Goal: Task Accomplishment & Management: Complete application form

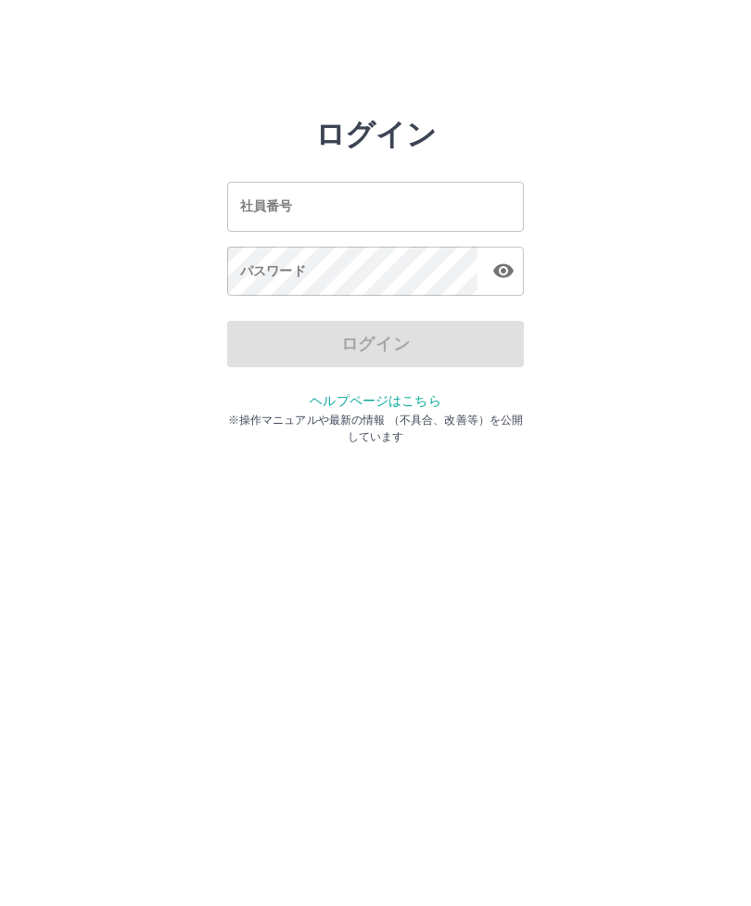
click at [399, 202] on input "社員番号" at bounding box center [375, 206] width 297 height 49
type input "*******"
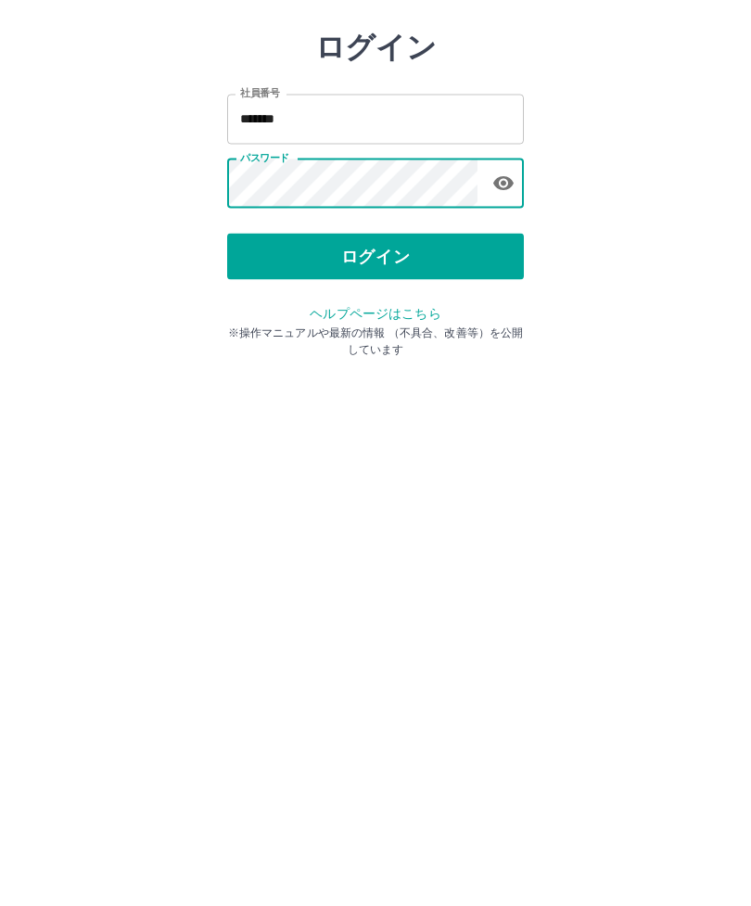
click at [475, 321] on button "ログイン" at bounding box center [375, 344] width 297 height 46
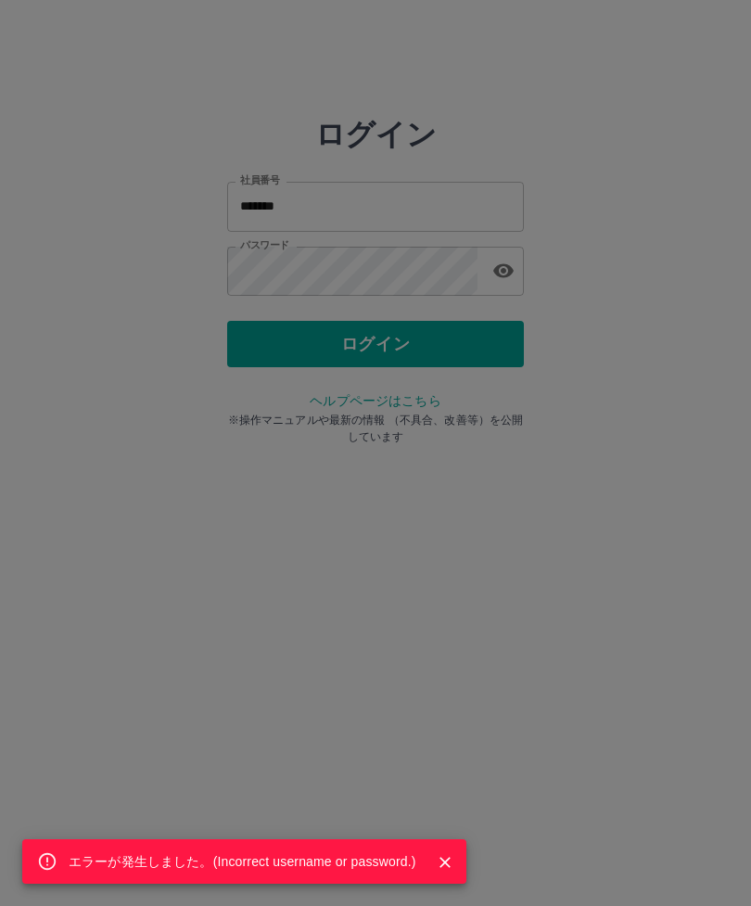
click at [517, 276] on div "エラーが発生しました。( Incorrect username or password. )" at bounding box center [375, 453] width 751 height 906
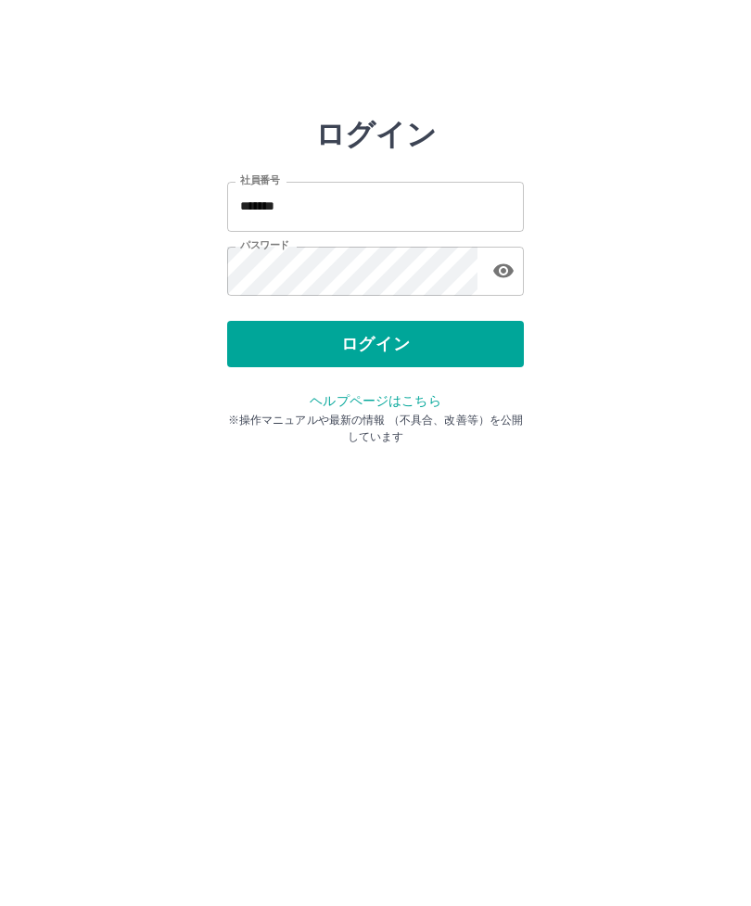
click at [517, 275] on div at bounding box center [375, 453] width 751 height 906
click at [502, 284] on button "button" at bounding box center [503, 270] width 37 height 37
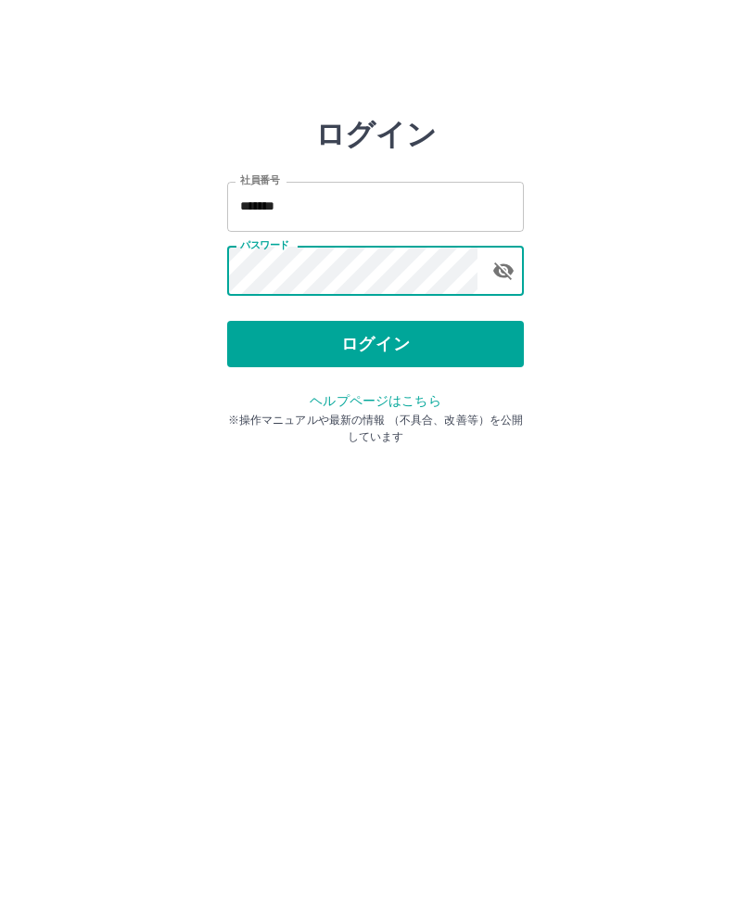
click at [429, 343] on button "ログイン" at bounding box center [375, 344] width 297 height 46
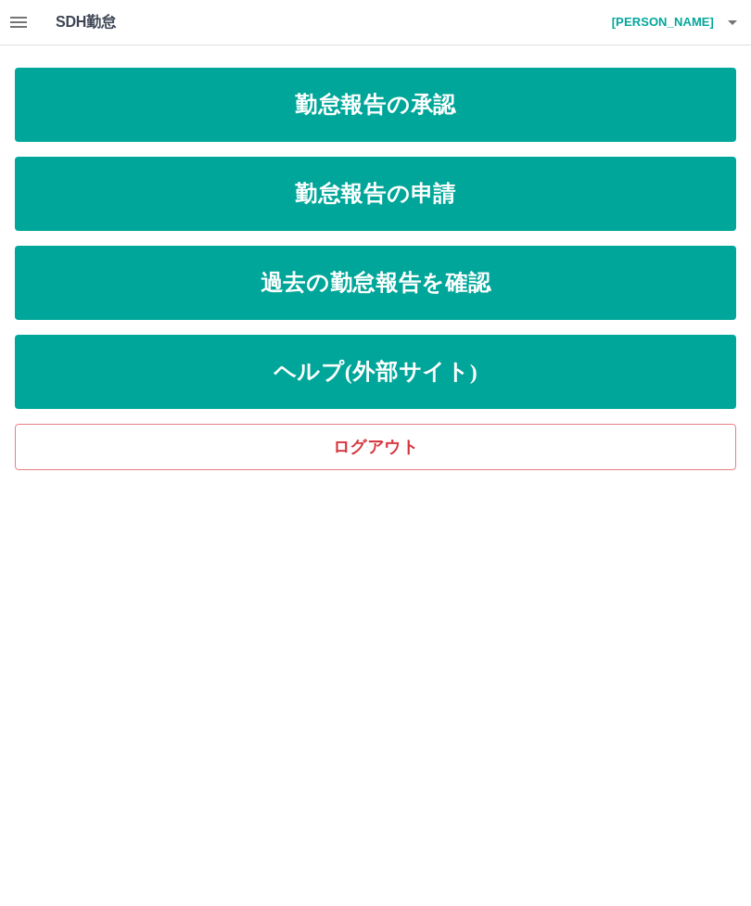
click at [60, 207] on link "勤怠報告の申請" at bounding box center [376, 194] width 722 height 74
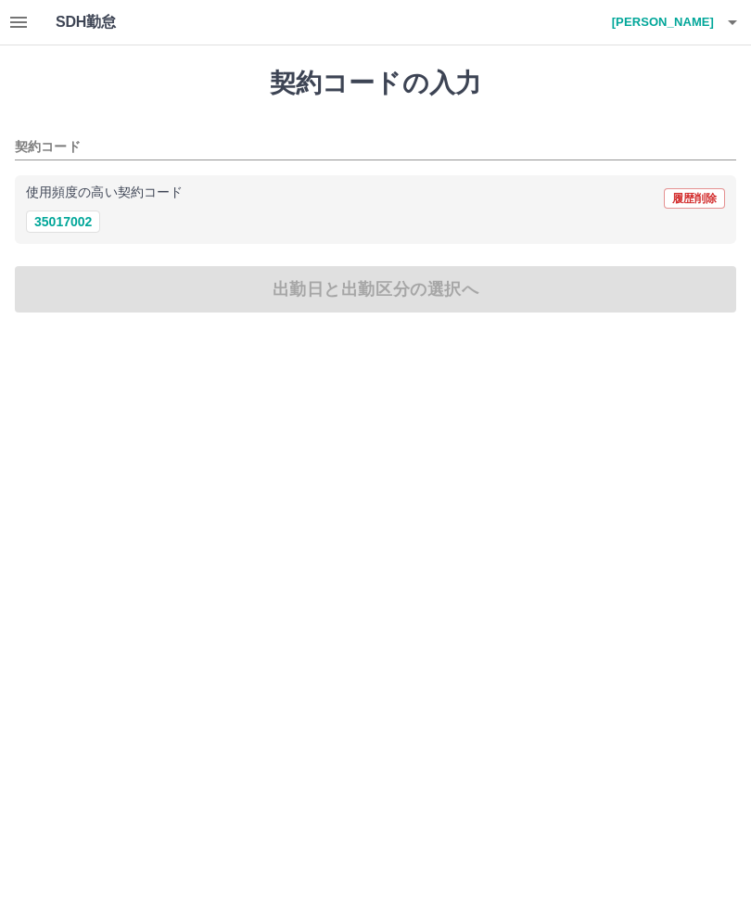
click at [45, 221] on button "35017002" at bounding box center [63, 222] width 74 height 22
type input "********"
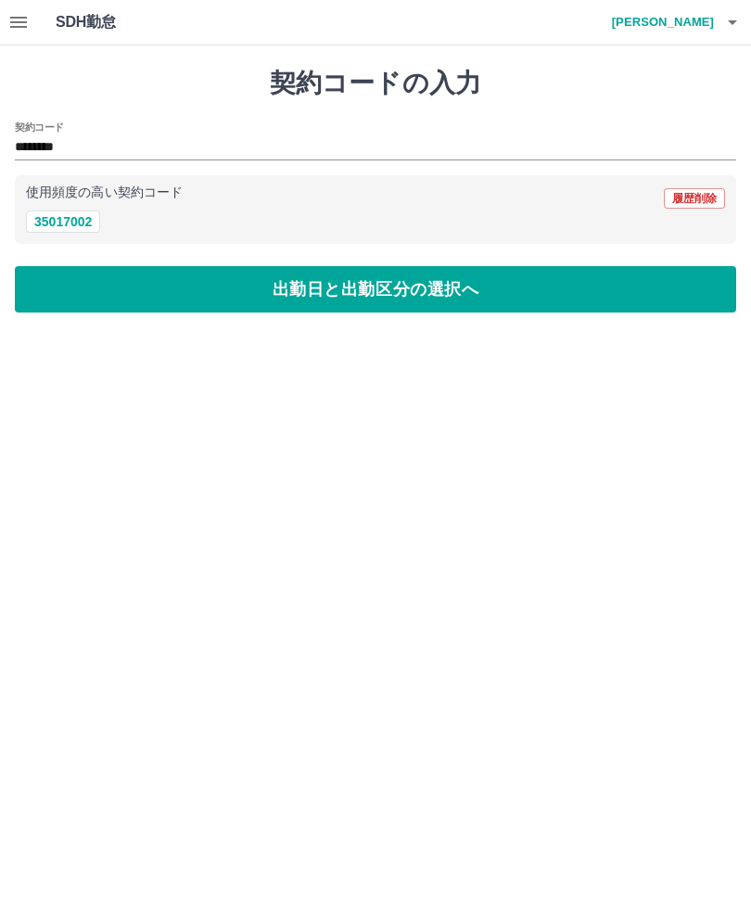
click at [70, 284] on button "出勤日と出勤区分の選択へ" at bounding box center [376, 289] width 722 height 46
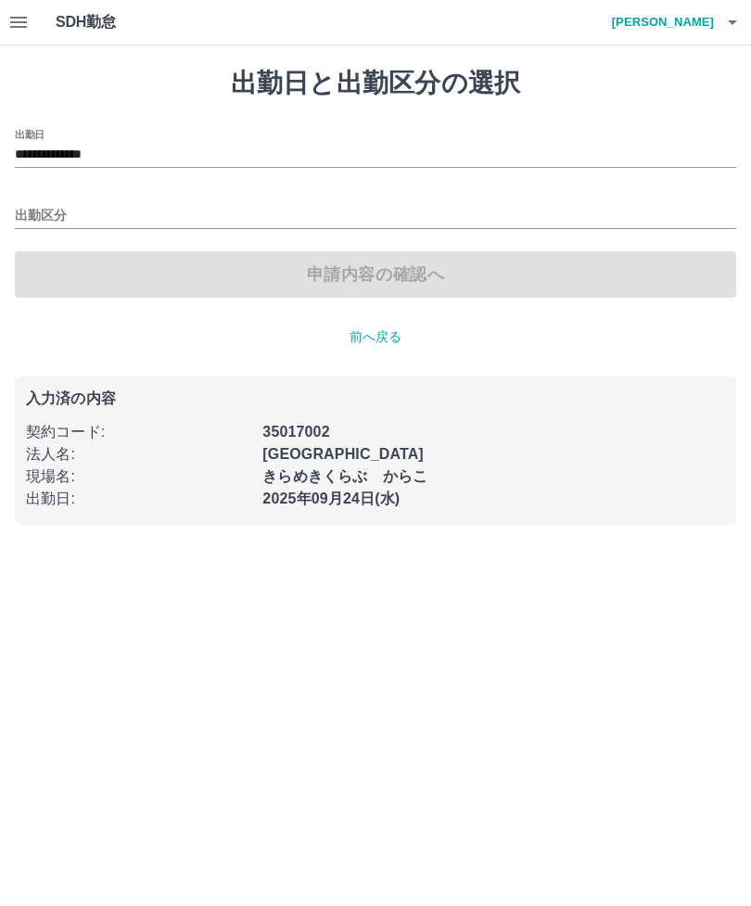
click at [32, 212] on input "出勤区分" at bounding box center [376, 216] width 722 height 23
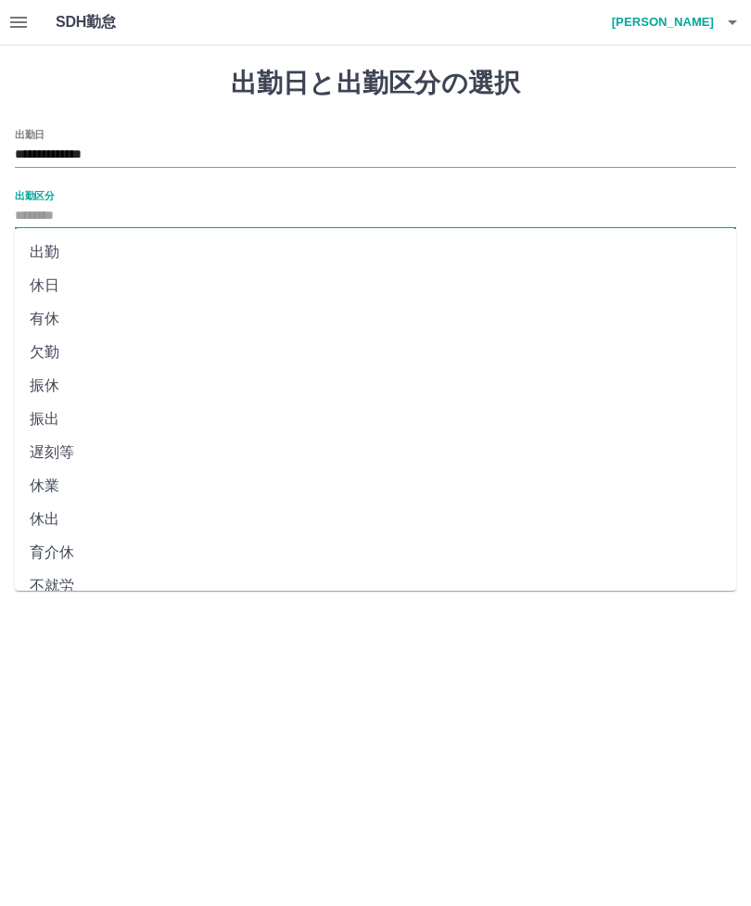
click at [45, 263] on li "出勤" at bounding box center [376, 252] width 722 height 33
type input "**"
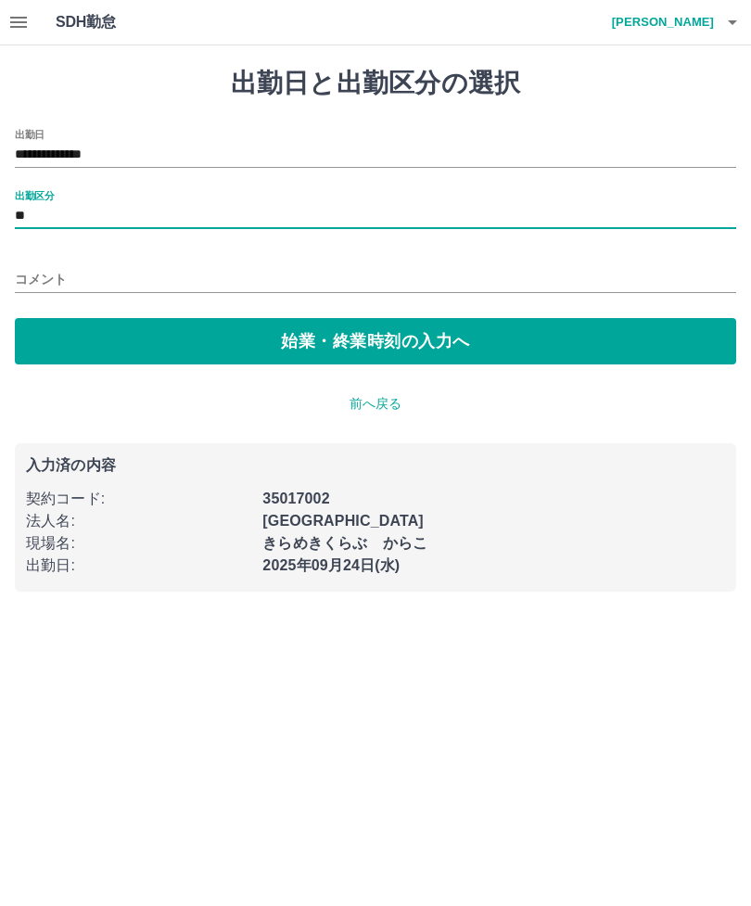
click at [67, 352] on button "始業・終業時刻の入力へ" at bounding box center [376, 341] width 722 height 46
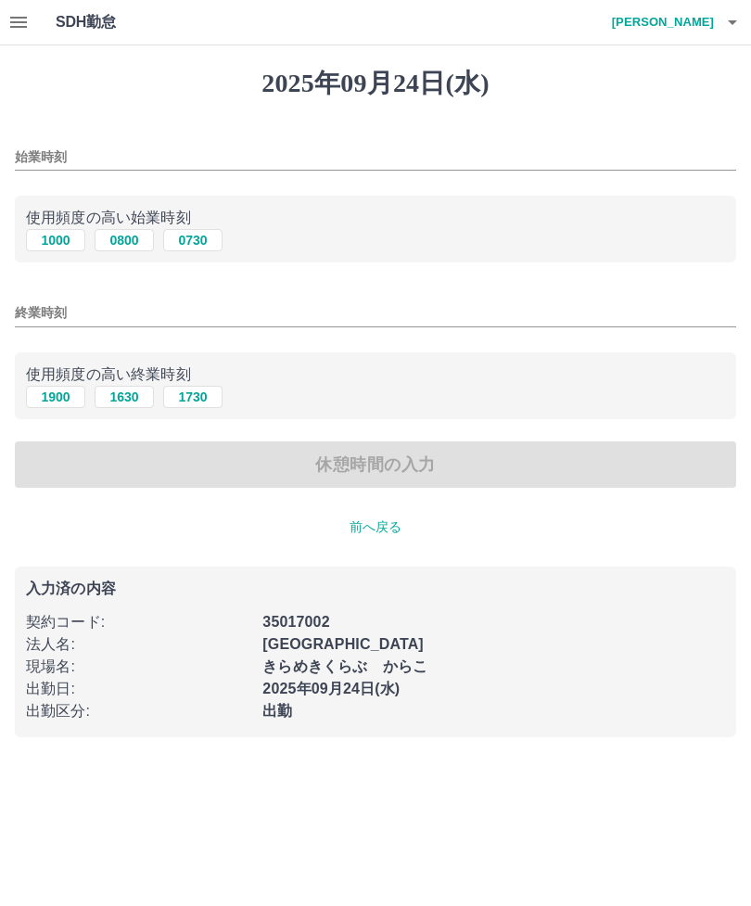
click at [30, 234] on button "1000" at bounding box center [55, 240] width 59 height 22
type input "****"
click at [57, 406] on button "1900" at bounding box center [55, 397] width 59 height 22
type input "****"
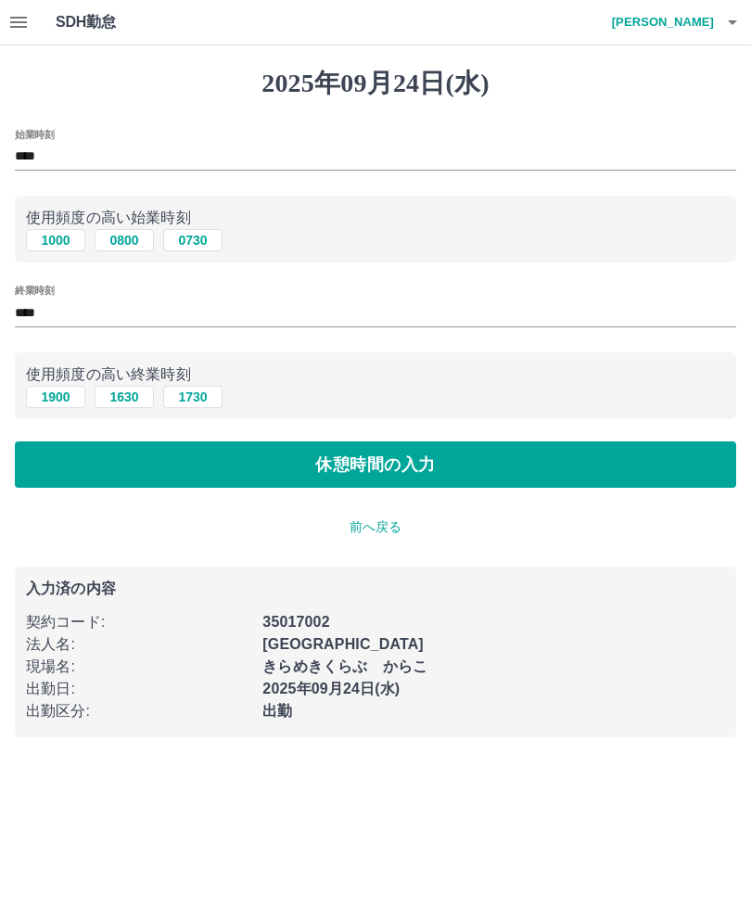
click at [580, 471] on button "休憩時間の入力" at bounding box center [376, 465] width 722 height 46
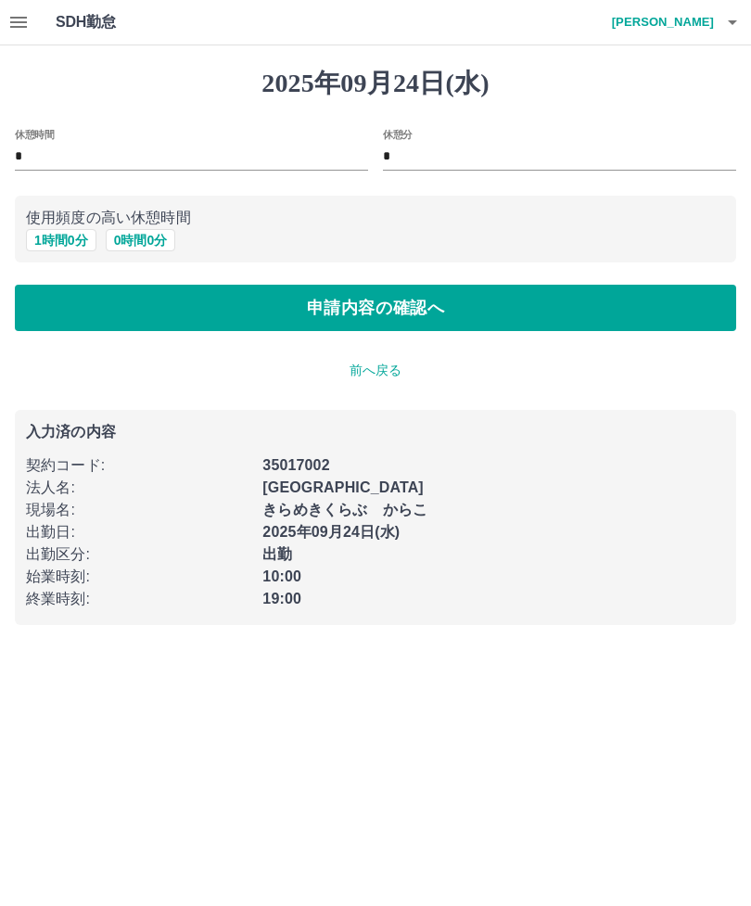
click at [45, 239] on button "1 時間 0 分" at bounding box center [61, 240] width 70 height 22
type input "*"
click at [85, 310] on button "申請内容の確認へ" at bounding box center [376, 308] width 722 height 46
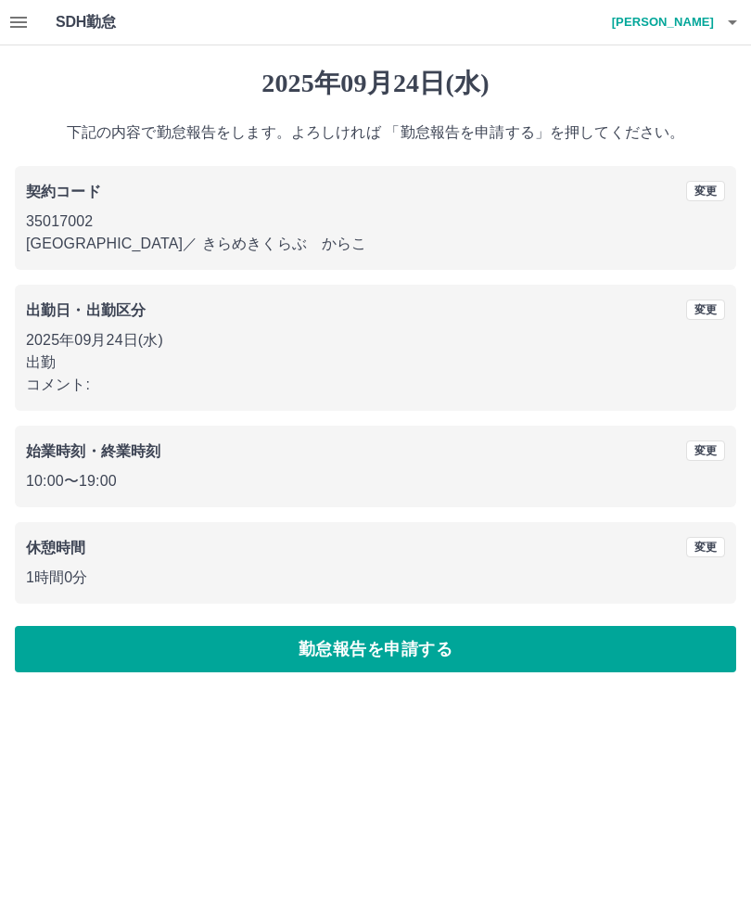
click at [643, 656] on button "勤怠報告を申請する" at bounding box center [376, 649] width 722 height 46
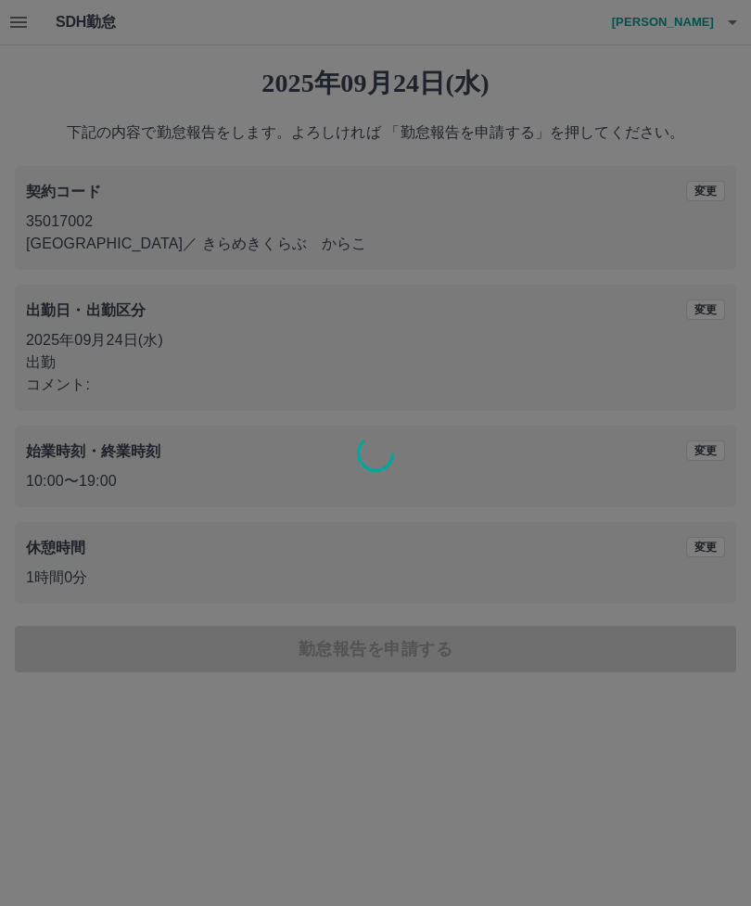
click at [643, 656] on div at bounding box center [375, 453] width 751 height 906
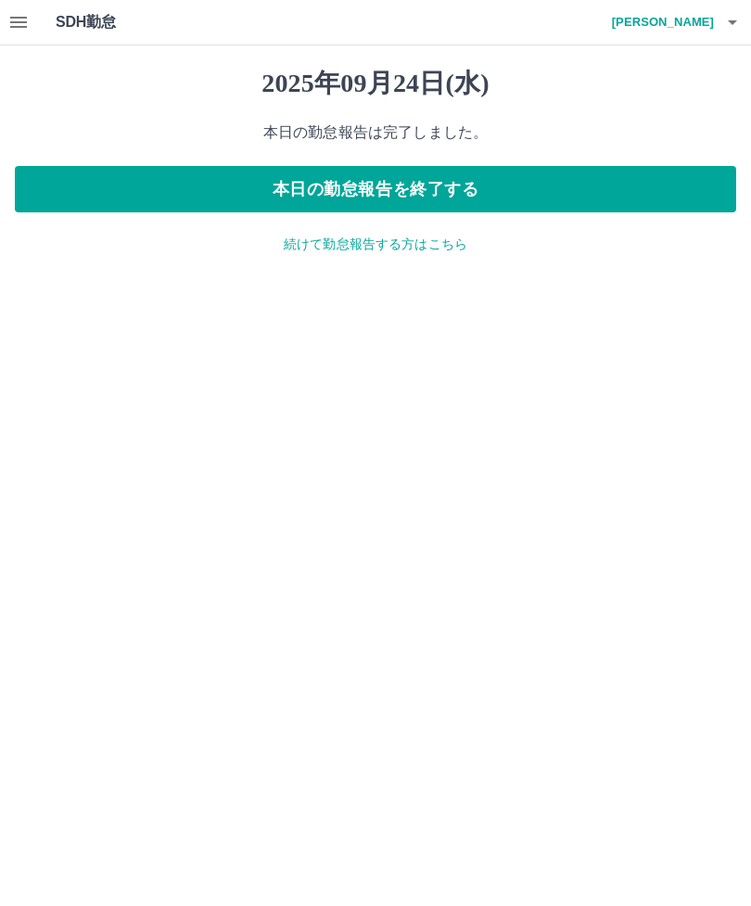
click at [318, 238] on p "続けて勤怠報告する方はこちら" at bounding box center [376, 244] width 722 height 19
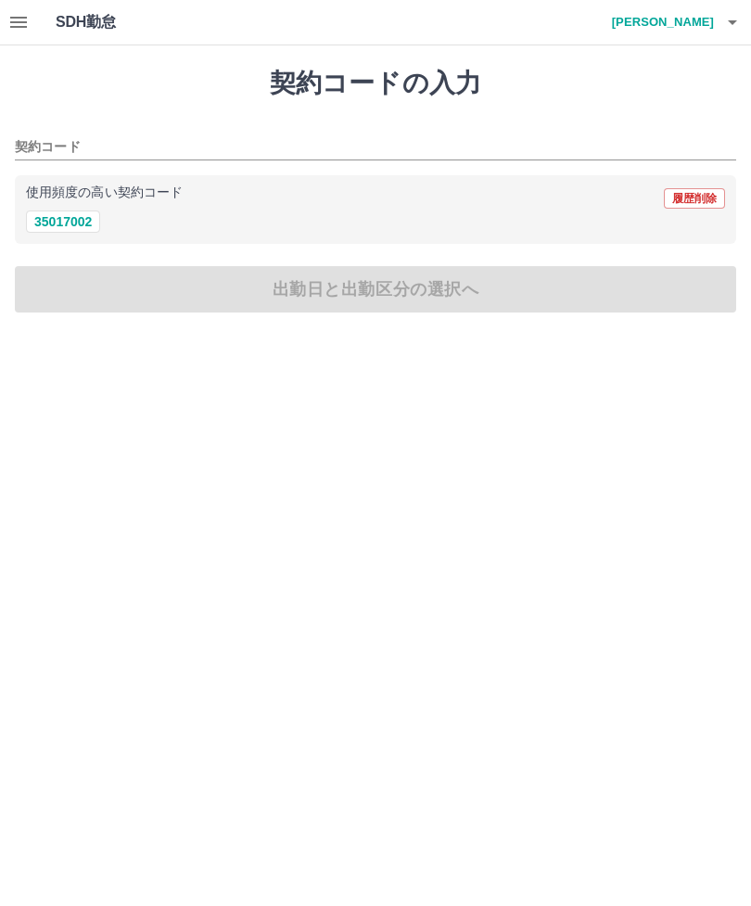
click at [64, 200] on div "使用頻度の高い契約コード 履歴削除" at bounding box center [375, 198] width 699 height 24
click at [68, 229] on button "35017002" at bounding box center [63, 222] width 74 height 22
type input "********"
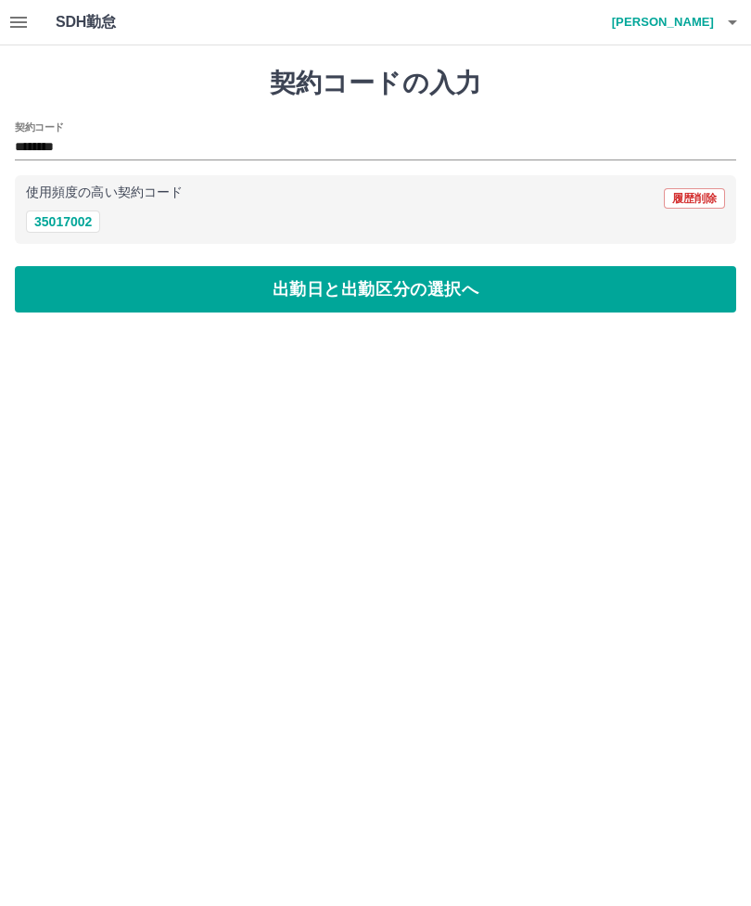
click at [88, 283] on button "出勤日と出勤区分の選択へ" at bounding box center [376, 289] width 722 height 46
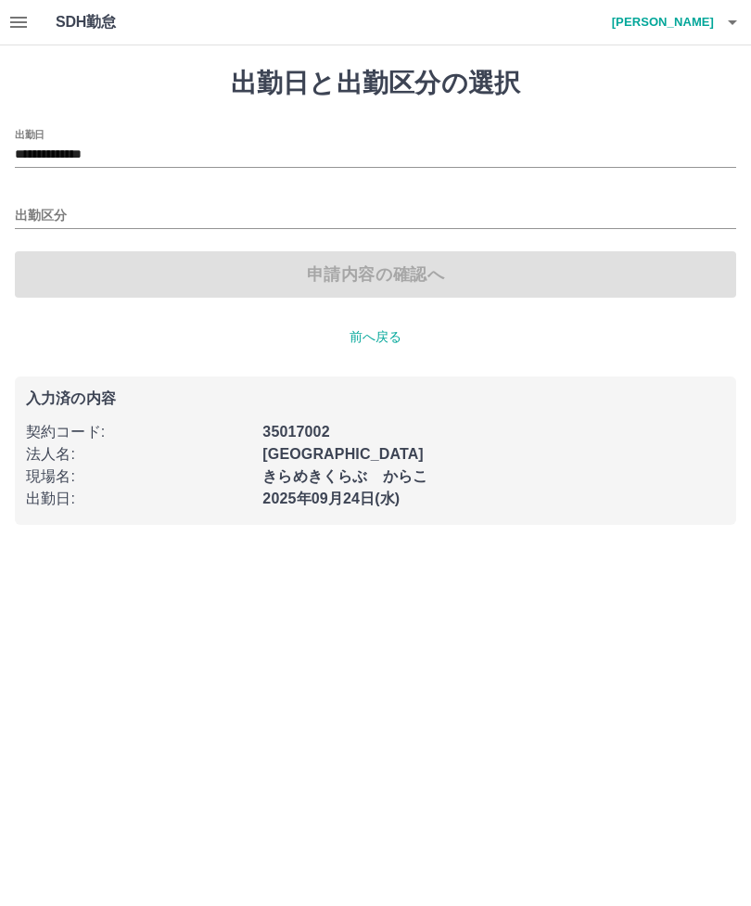
click at [41, 163] on input "**********" at bounding box center [376, 155] width 722 height 23
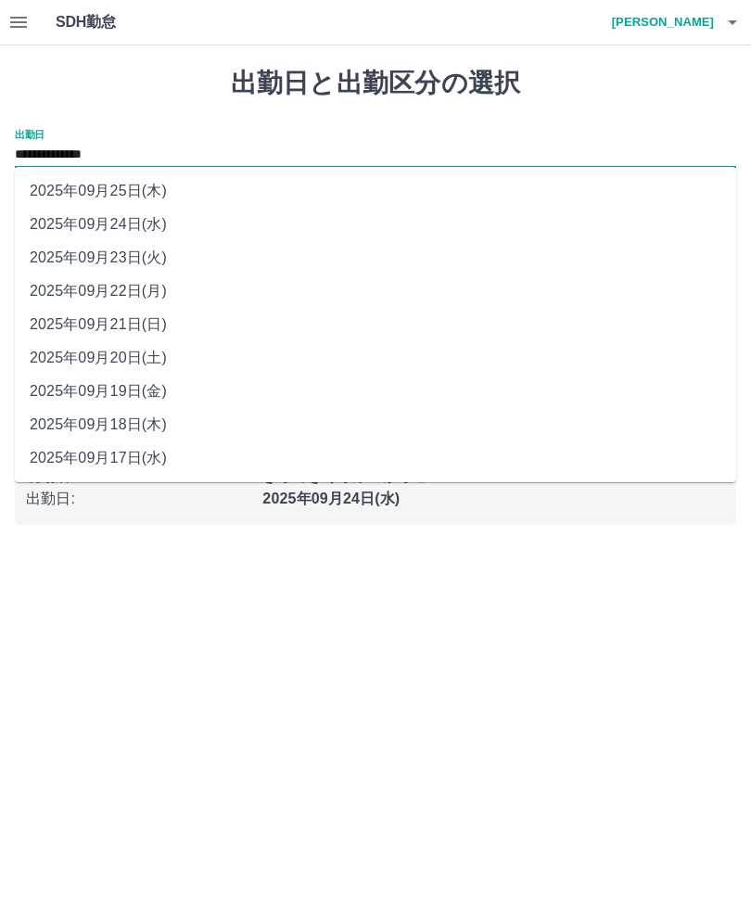
click at [70, 300] on li "2025年09月22日(月)" at bounding box center [376, 291] width 722 height 33
type input "**********"
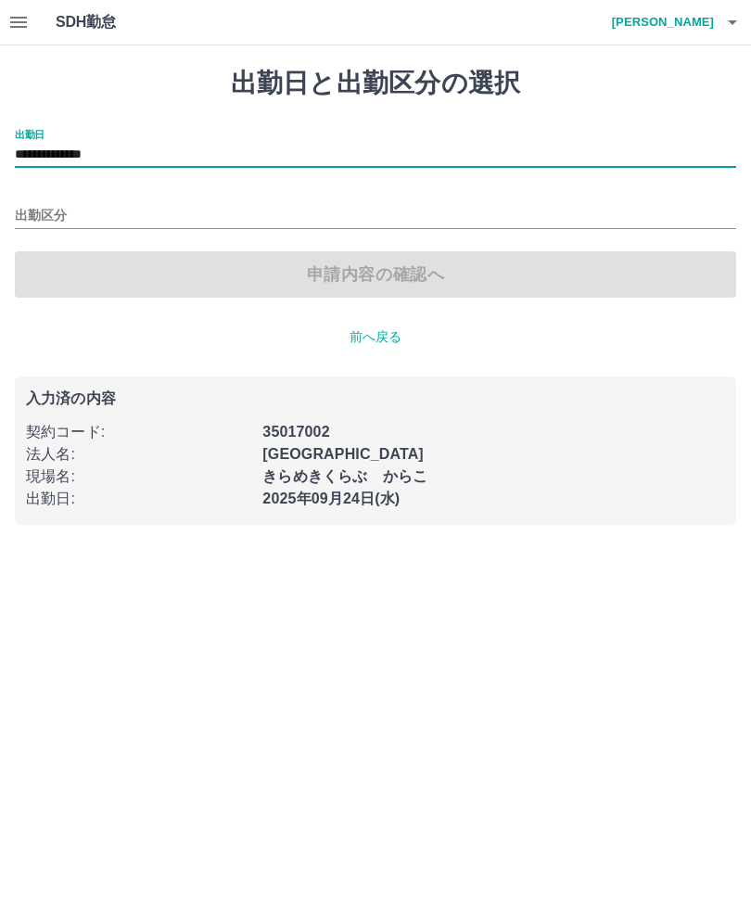
click at [47, 218] on input "出勤区分" at bounding box center [376, 216] width 722 height 23
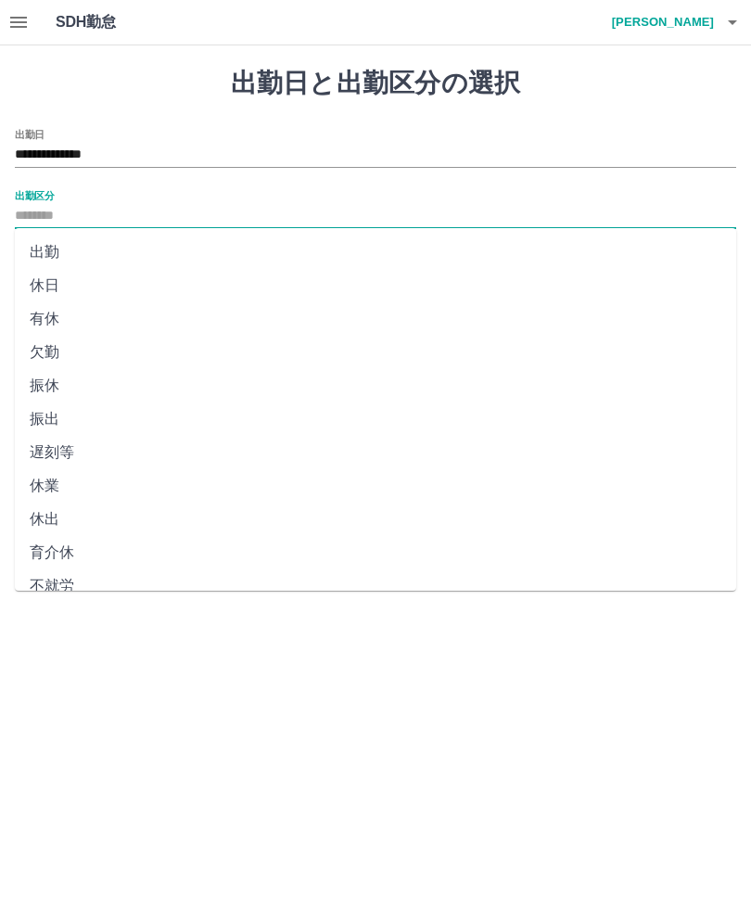
click at [38, 255] on li "出勤" at bounding box center [376, 252] width 722 height 33
type input "**"
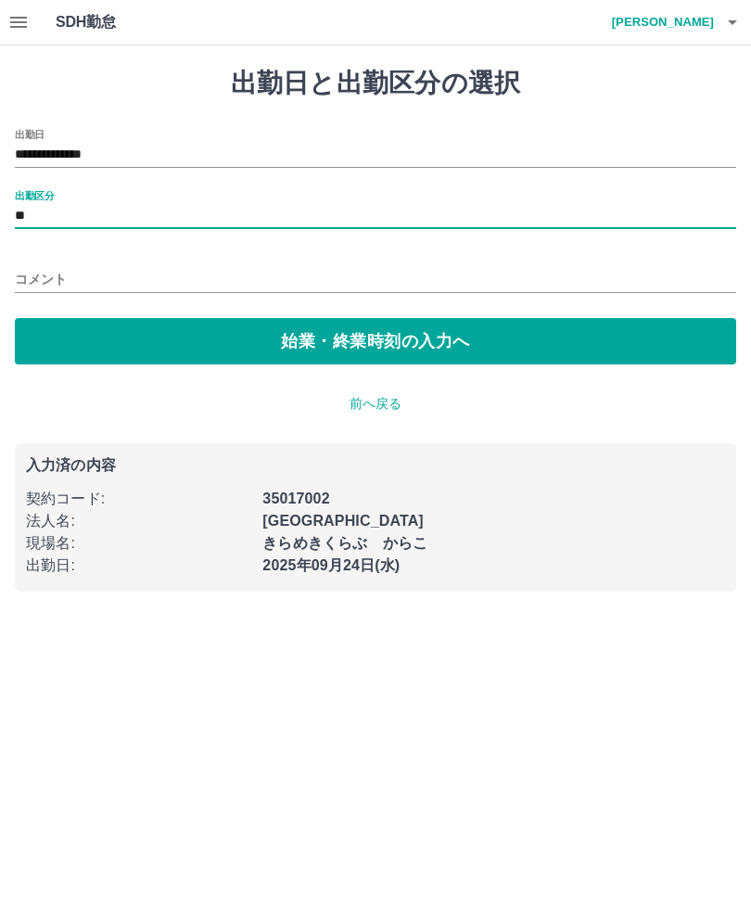
click at [62, 319] on button "始業・終業時刻の入力へ" at bounding box center [376, 341] width 722 height 46
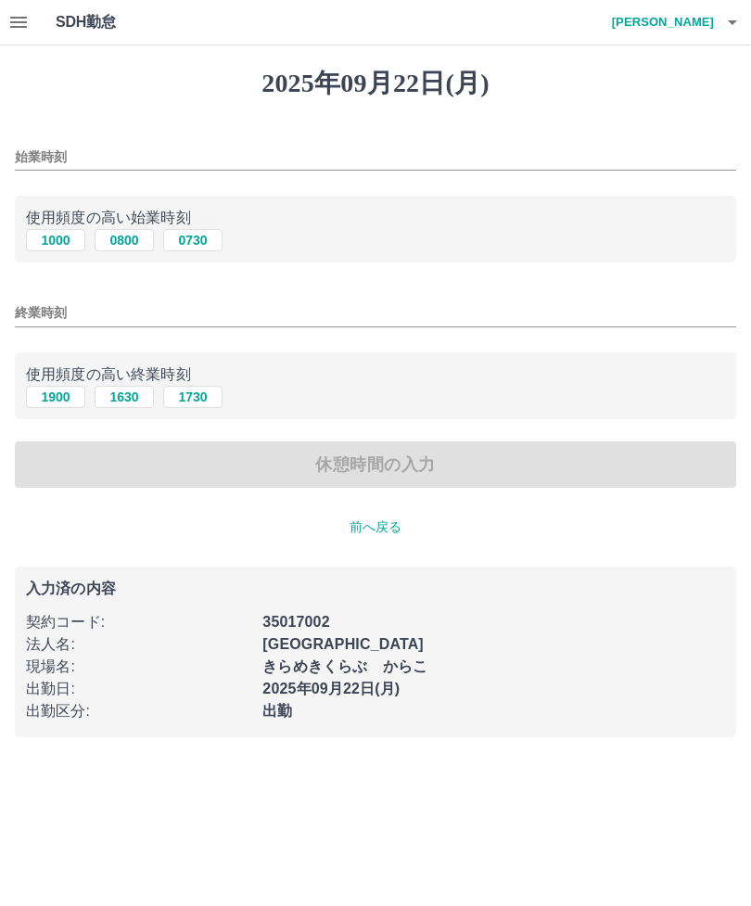
click at [38, 238] on button "1000" at bounding box center [55, 240] width 59 height 22
type input "****"
click at [58, 390] on button "1900" at bounding box center [55, 397] width 59 height 22
type input "****"
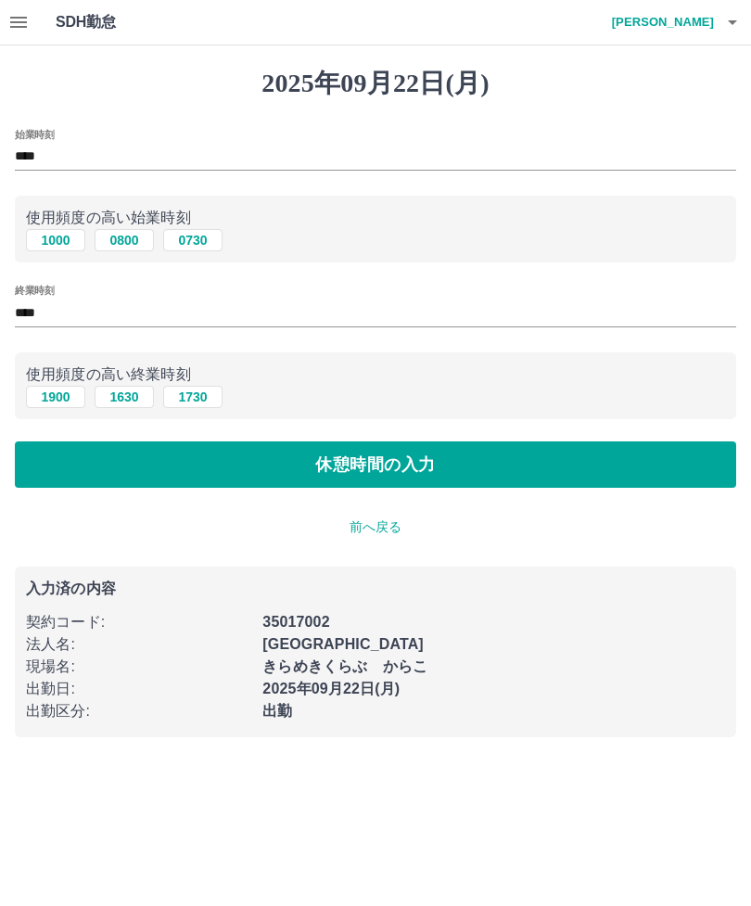
click at [61, 473] on button "休憩時間の入力" at bounding box center [376, 465] width 722 height 46
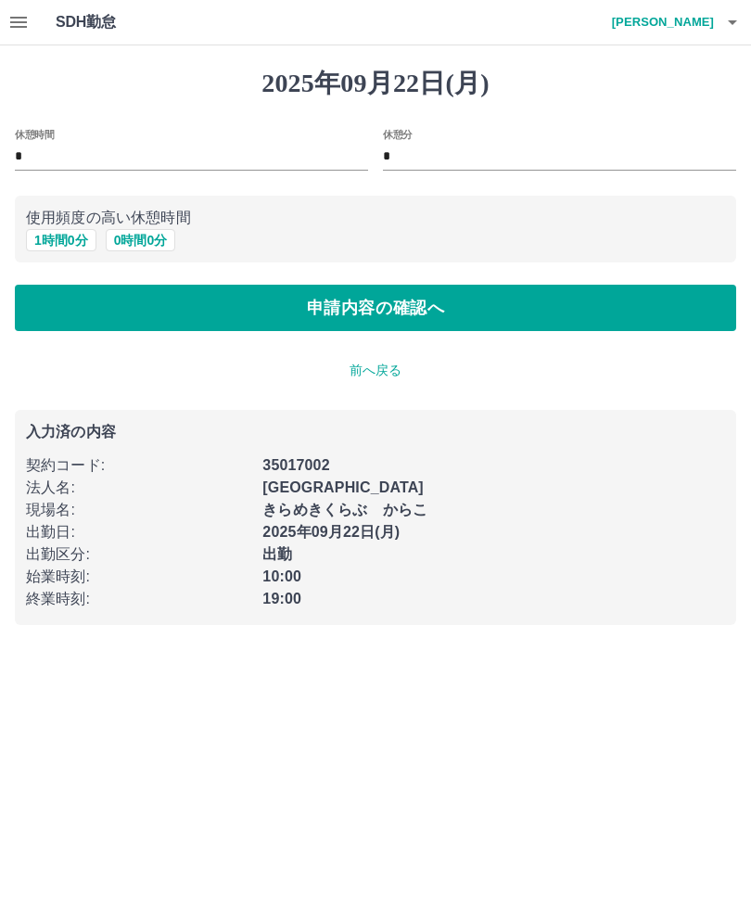
click at [51, 243] on button "1 時間 0 分" at bounding box center [61, 240] width 70 height 22
type input "*"
click at [78, 288] on button "申請内容の確認へ" at bounding box center [376, 308] width 722 height 46
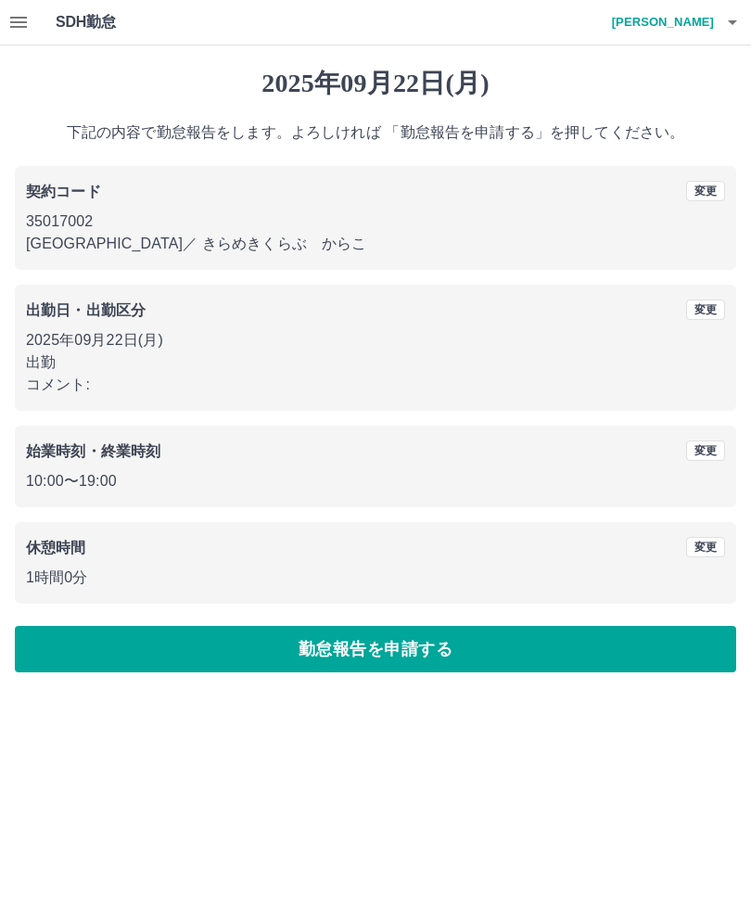
click at [65, 649] on button "勤怠報告を申請する" at bounding box center [376, 649] width 722 height 46
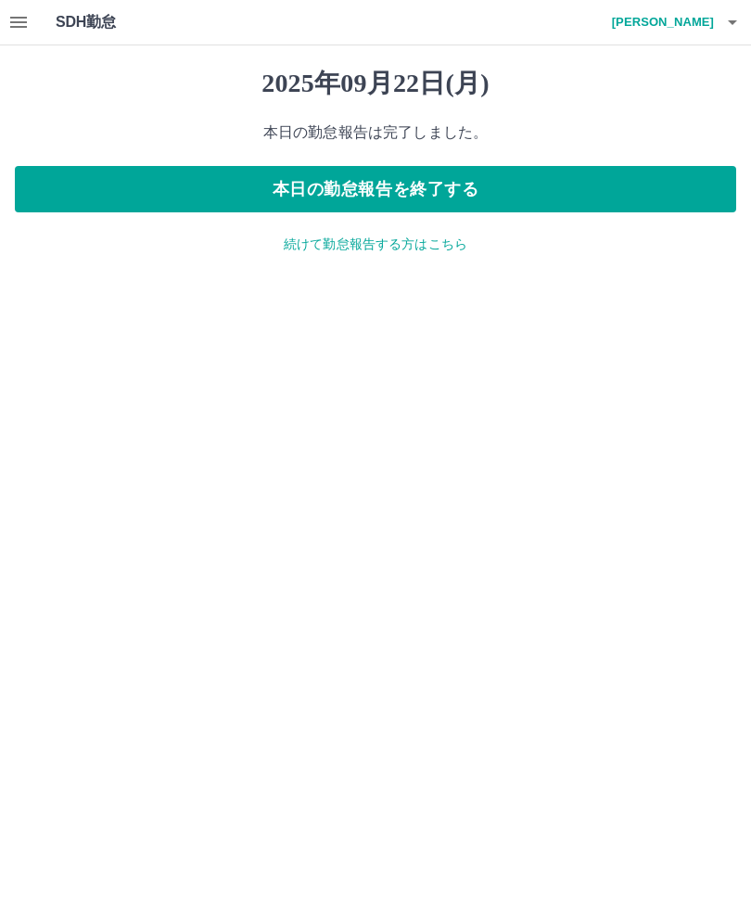
click at [309, 252] on p "続けて勤怠報告する方はこちら" at bounding box center [376, 244] width 722 height 19
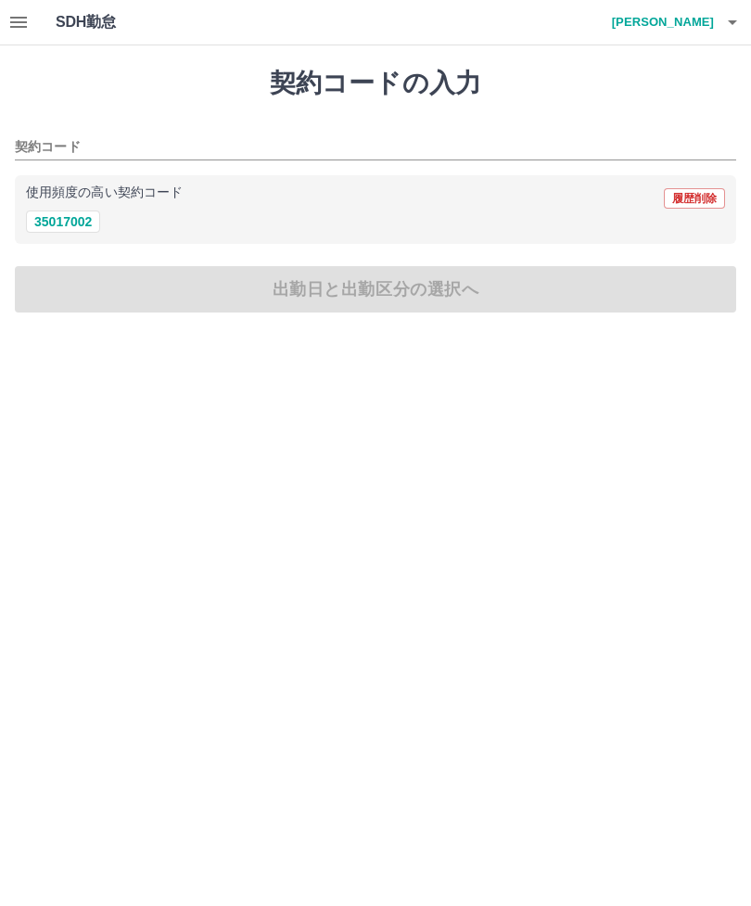
click at [61, 213] on button "35017002" at bounding box center [63, 222] width 74 height 22
type input "********"
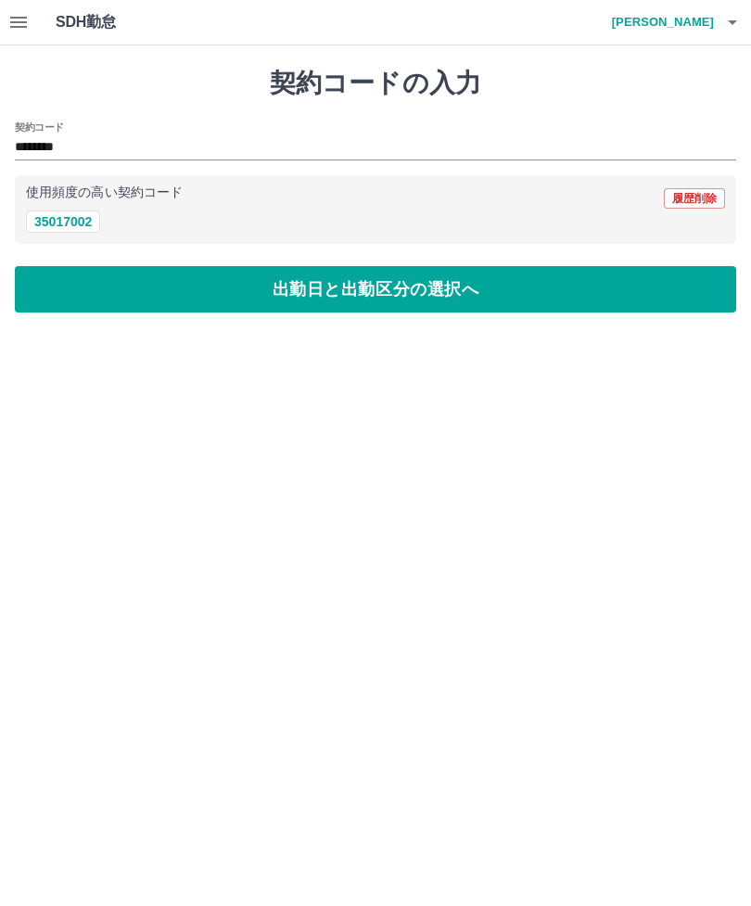
click at [91, 287] on button "出勤日と出勤区分の選択へ" at bounding box center [376, 289] width 722 height 46
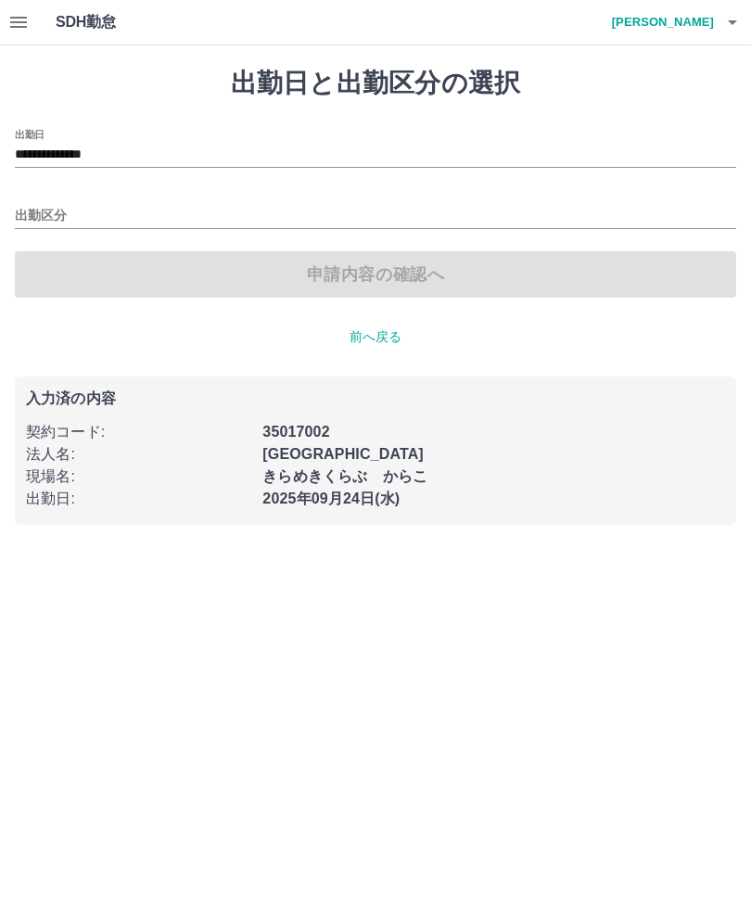
click at [76, 155] on input "**********" at bounding box center [376, 155] width 722 height 23
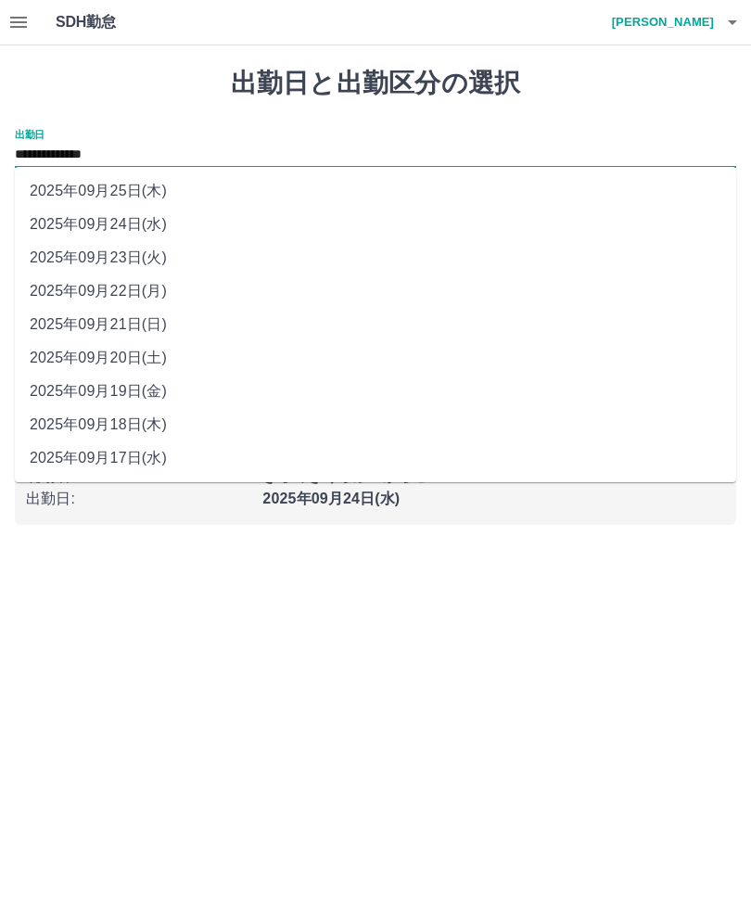
click at [61, 180] on li "2025年09月25日(木)" at bounding box center [376, 190] width 722 height 33
type input "**********"
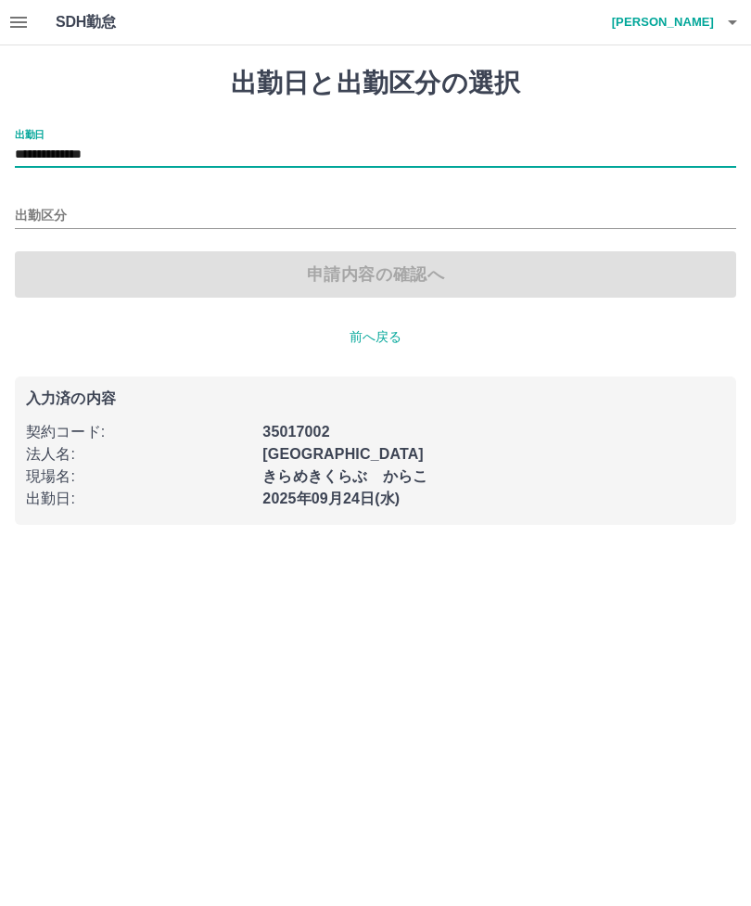
click at [73, 196] on div "出勤区分" at bounding box center [376, 209] width 722 height 39
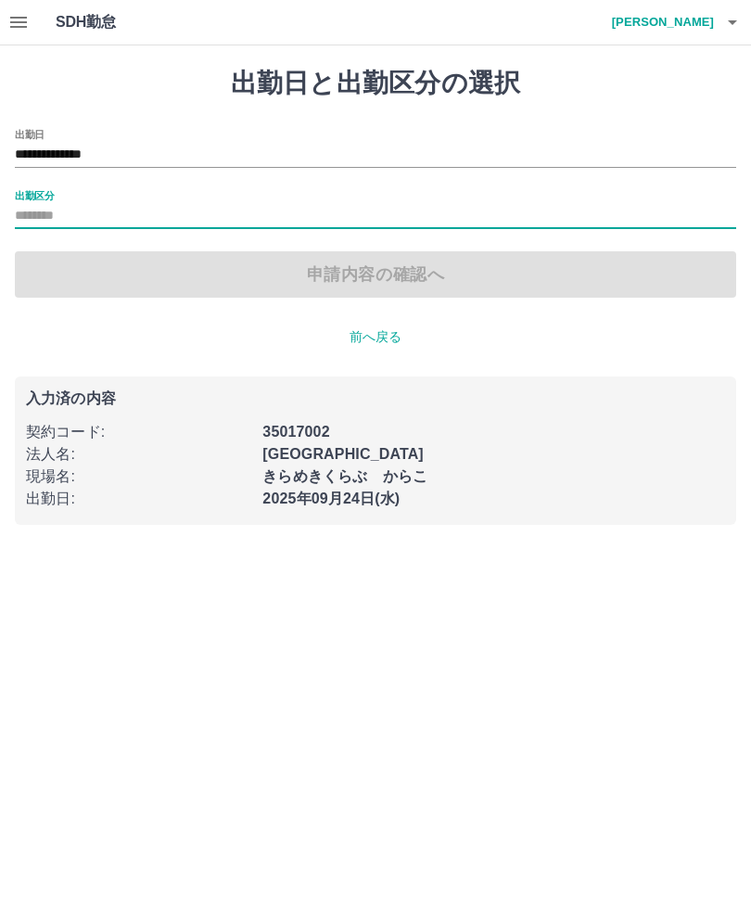
click at [48, 209] on input "出勤区分" at bounding box center [376, 216] width 722 height 23
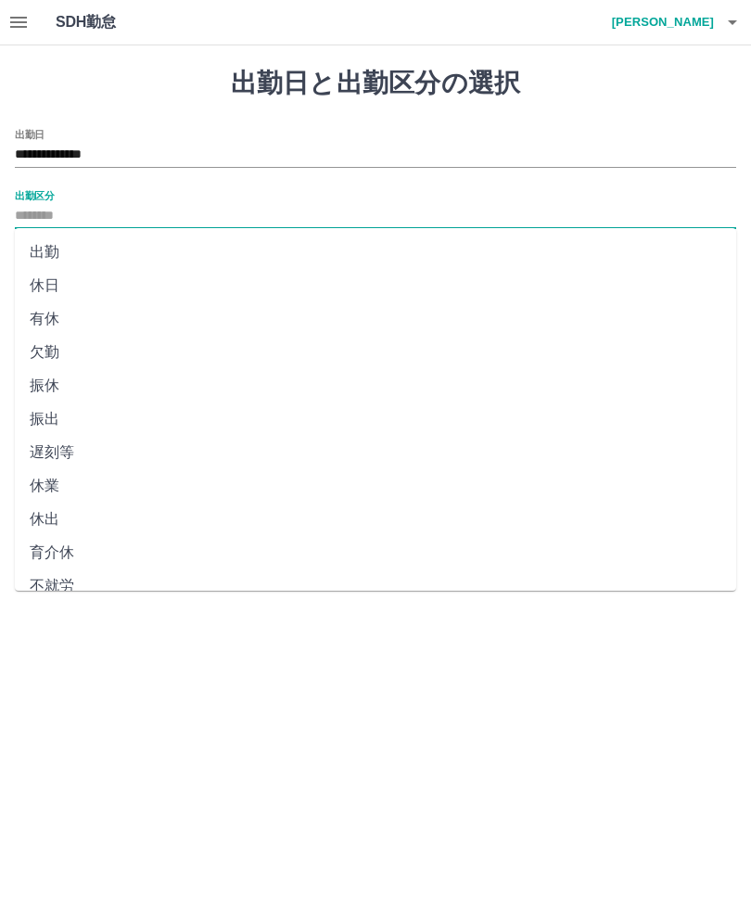
click at [44, 254] on li "出勤" at bounding box center [376, 252] width 722 height 33
type input "**"
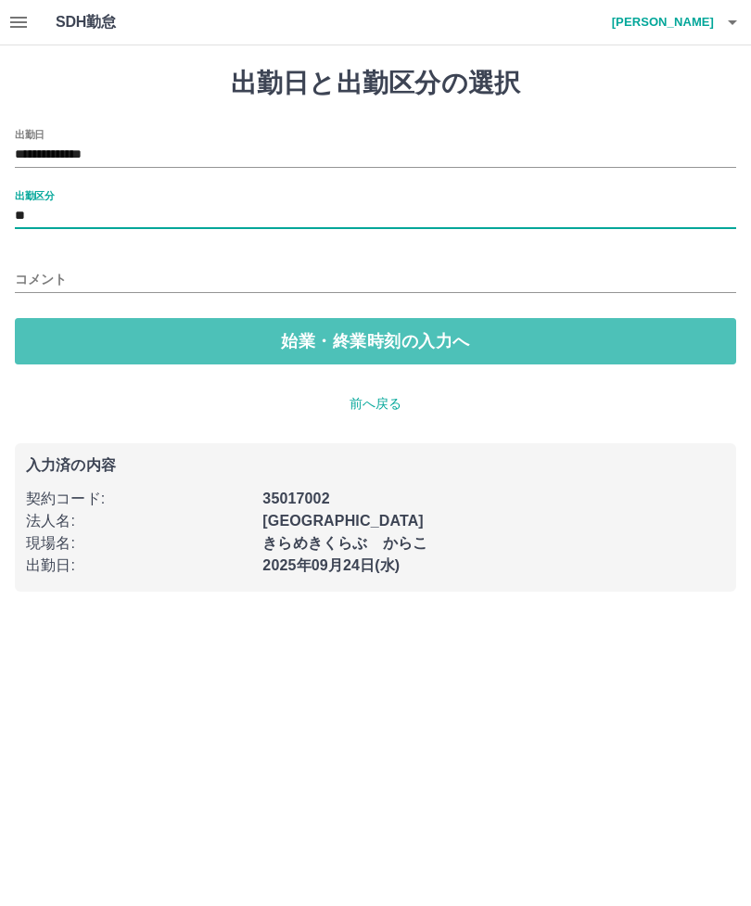
click at [42, 275] on input "コメント" at bounding box center [376, 279] width 722 height 27
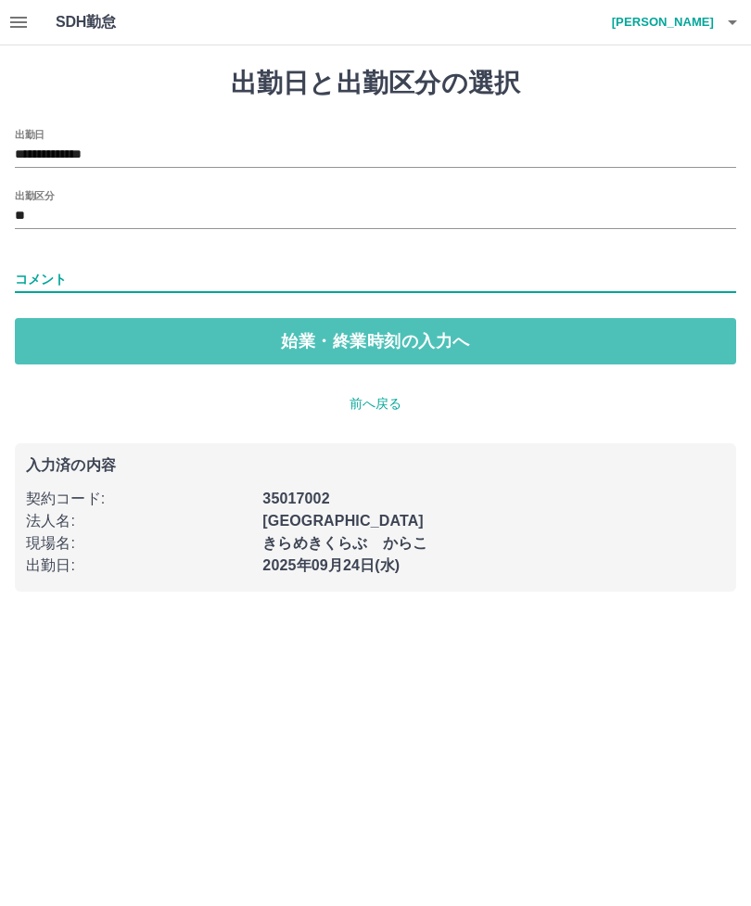
click at [58, 339] on button "始業・終業時刻の入力へ" at bounding box center [376, 341] width 722 height 46
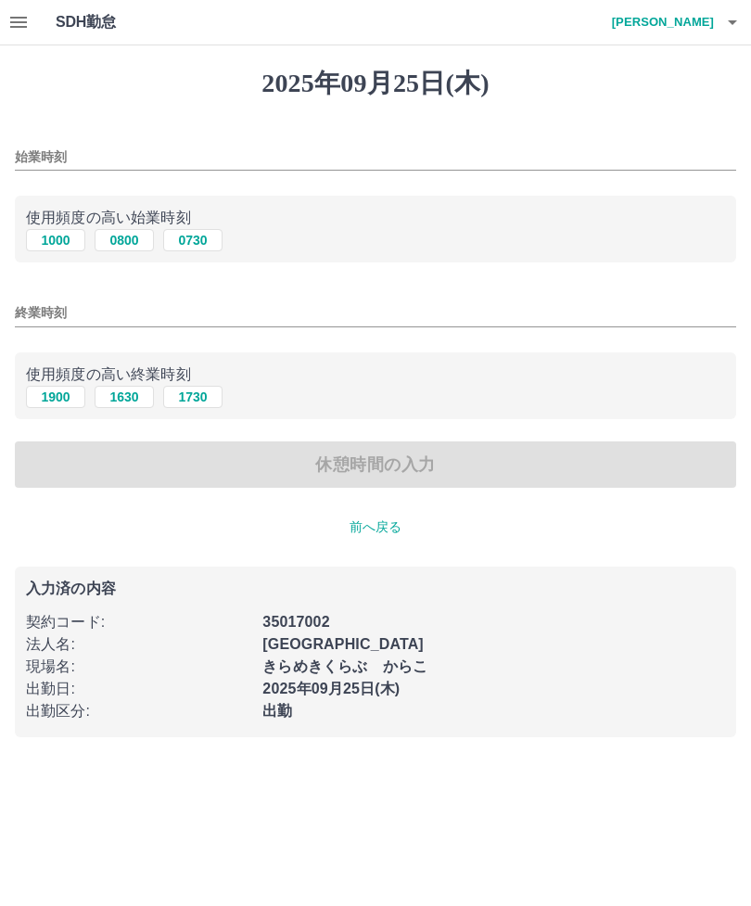
click at [53, 245] on button "1000" at bounding box center [55, 240] width 59 height 22
type input "****"
click at [51, 396] on button "1900" at bounding box center [55, 397] width 59 height 22
type input "****"
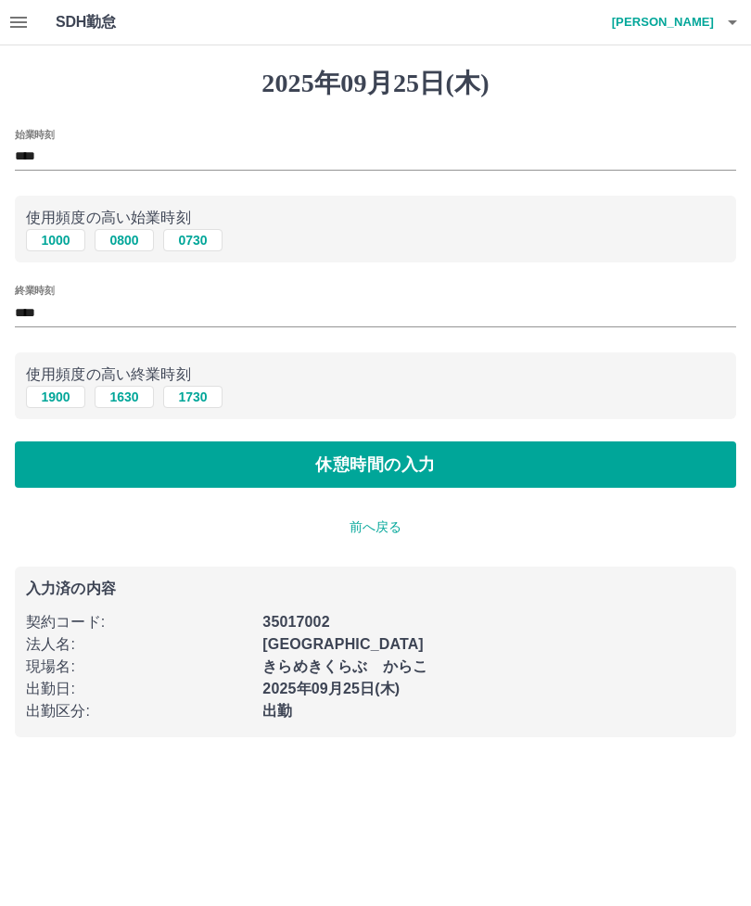
click at [59, 464] on button "休憩時間の入力" at bounding box center [376, 465] width 722 height 46
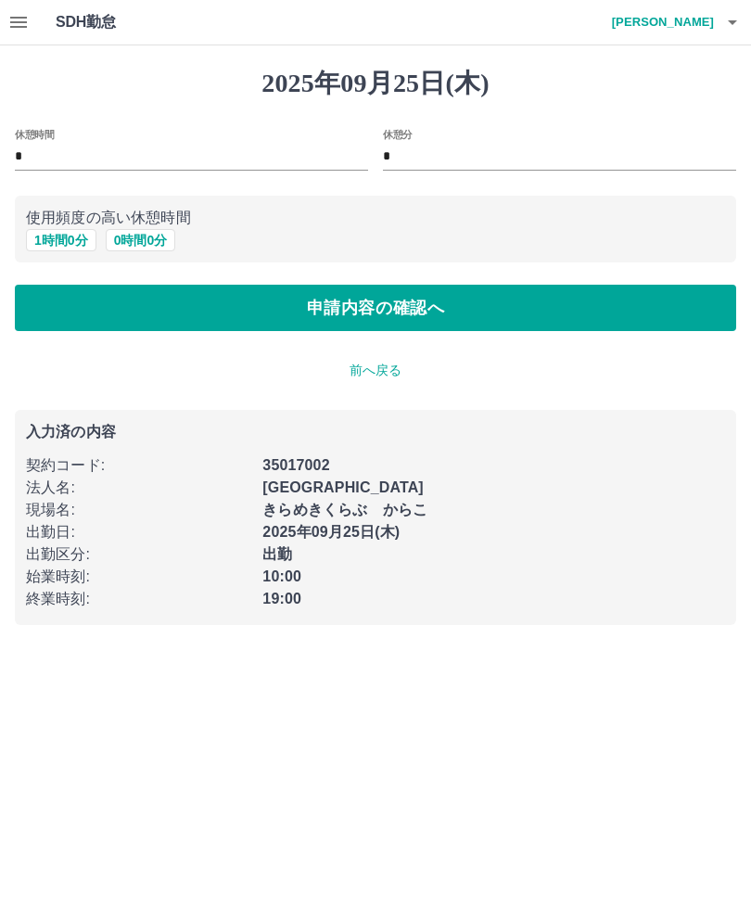
click at [51, 248] on button "1 時間 0 分" at bounding box center [61, 240] width 70 height 22
type input "*"
click at [70, 300] on button "申請内容の確認へ" at bounding box center [376, 308] width 722 height 46
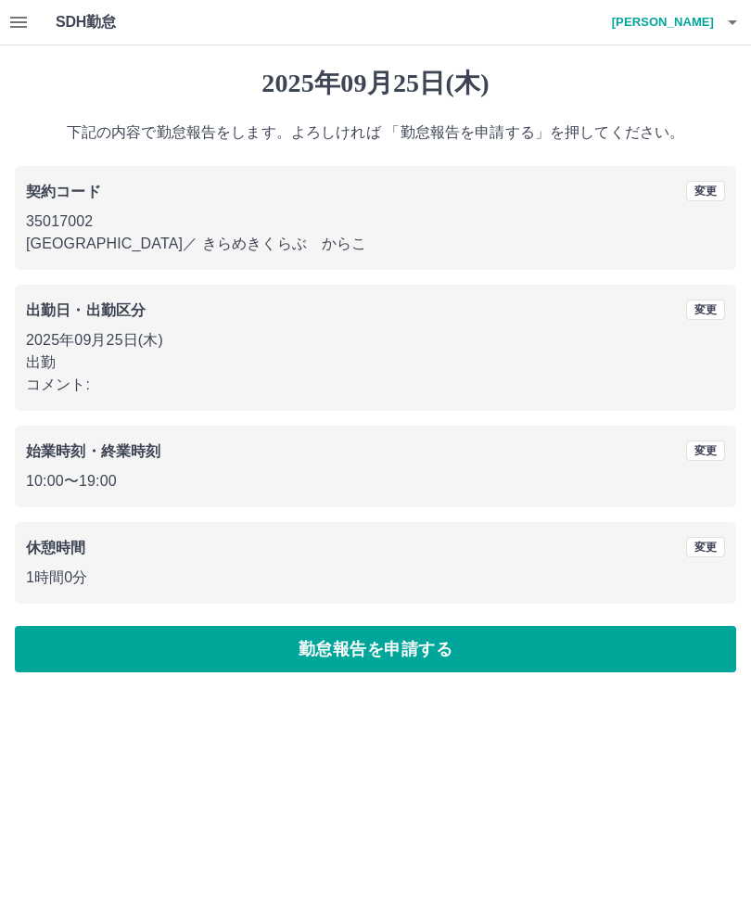
click at [58, 650] on button "勤怠報告を申請する" at bounding box center [376, 649] width 722 height 46
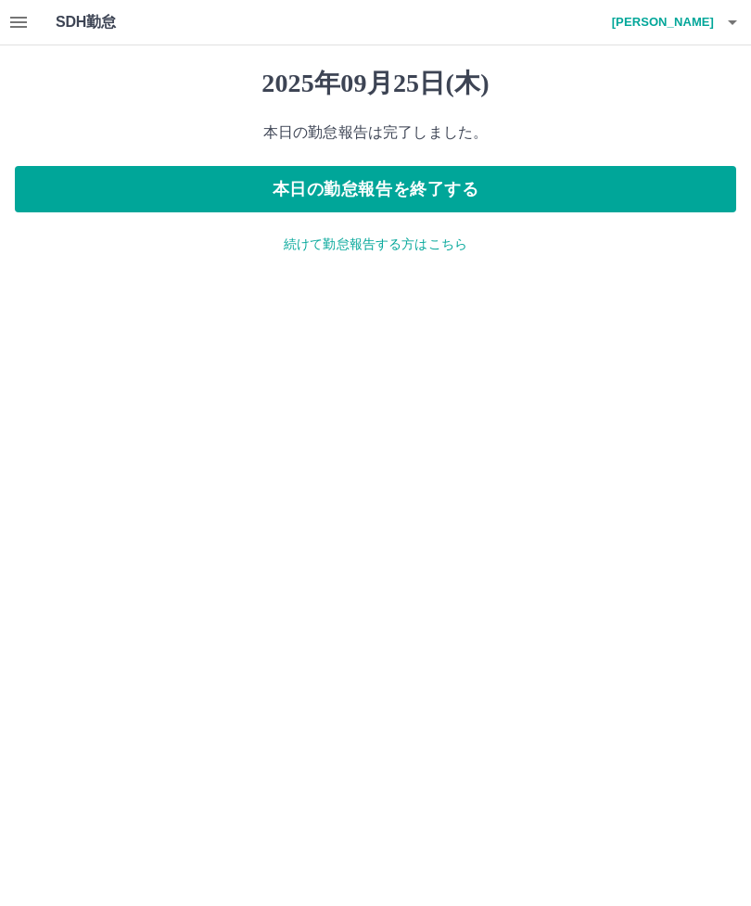
click at [34, 17] on button "button" at bounding box center [18, 22] width 37 height 45
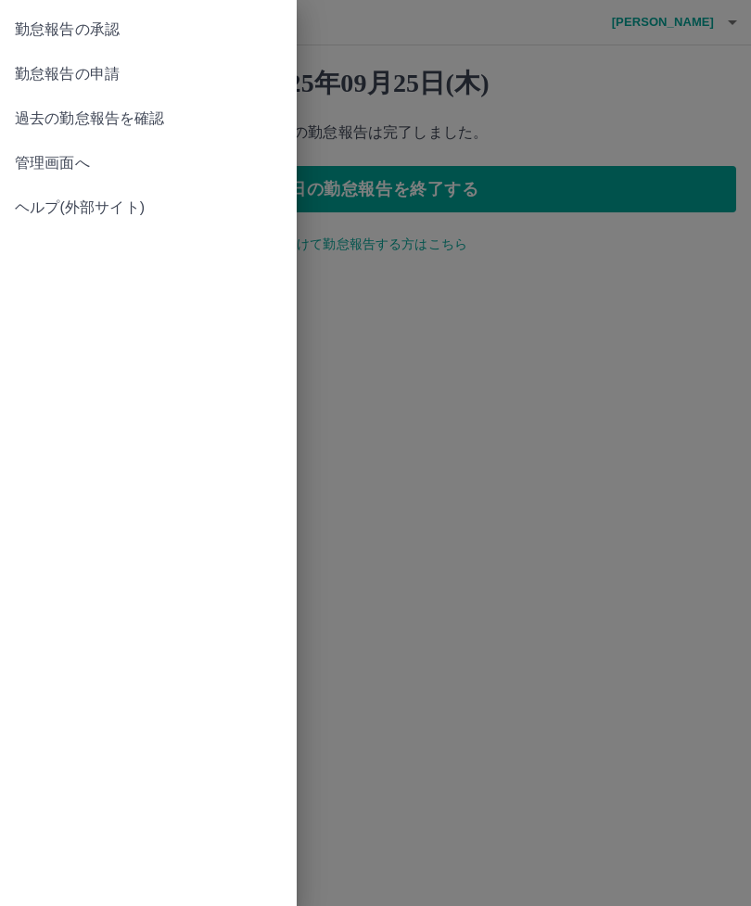
click at [66, 39] on span "勤怠報告の承認" at bounding box center [148, 30] width 267 height 22
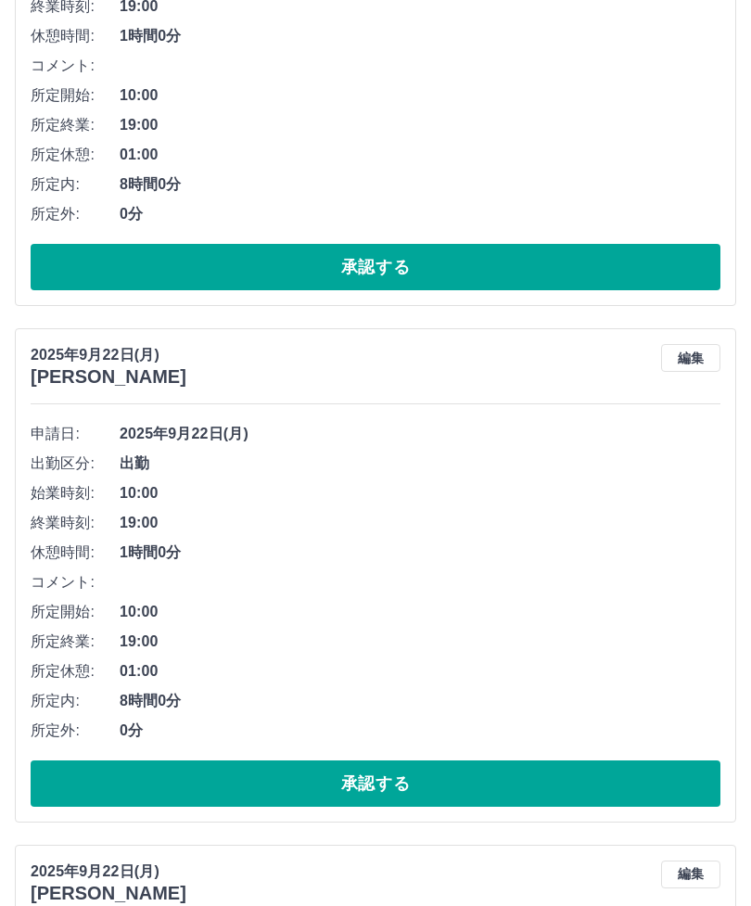
scroll to position [922, 0]
click at [516, 790] on button "承認する" at bounding box center [376, 784] width 690 height 46
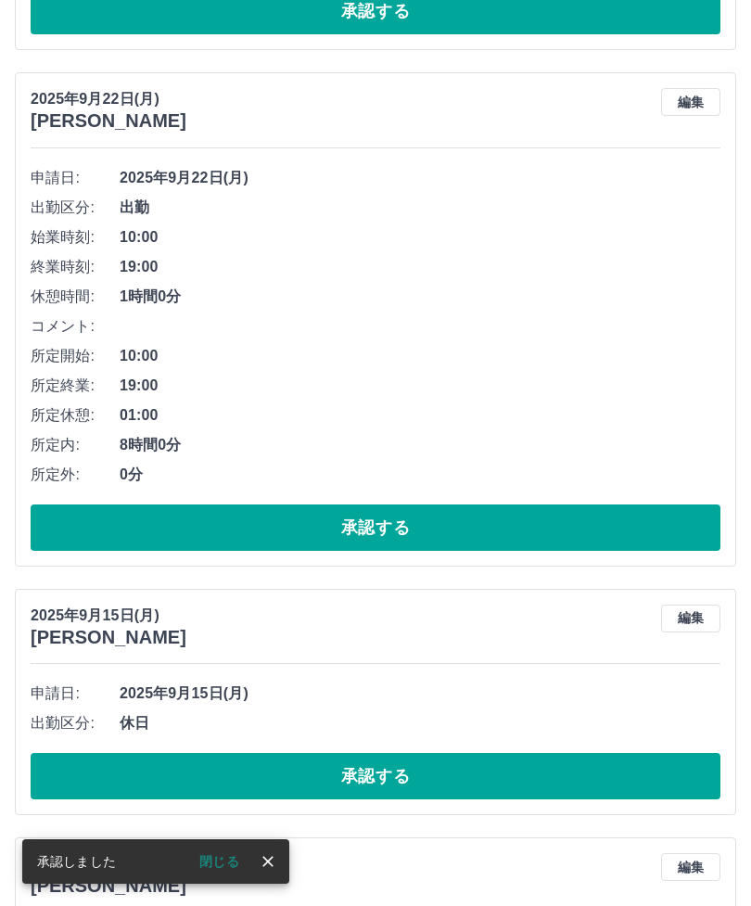
scroll to position [1177, 0]
click at [490, 509] on button "承認する" at bounding box center [376, 529] width 690 height 46
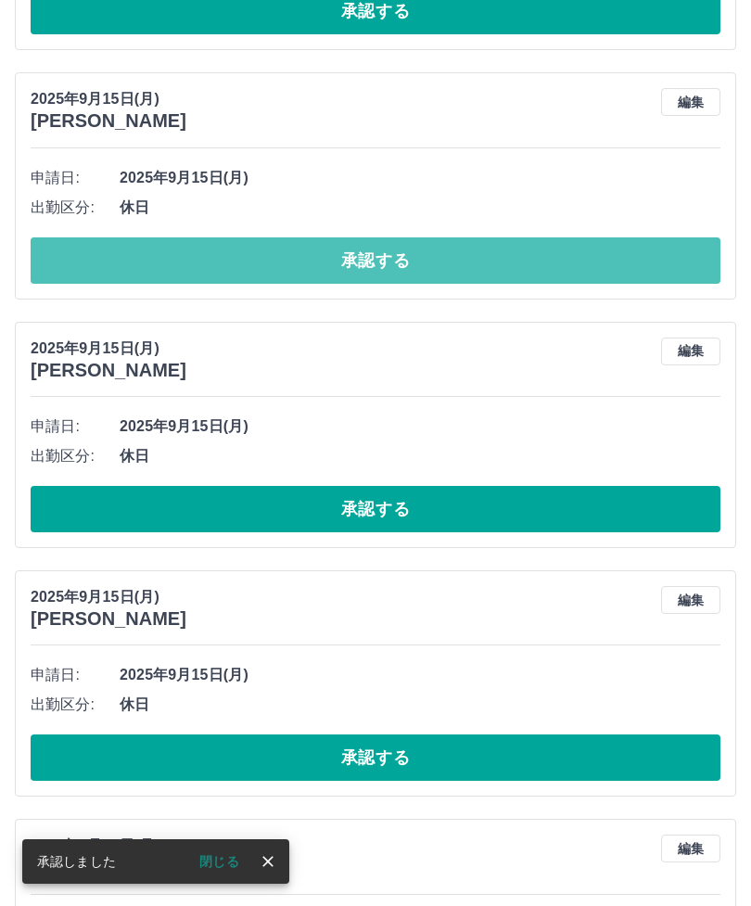
click at [489, 257] on button "承認する" at bounding box center [376, 260] width 690 height 46
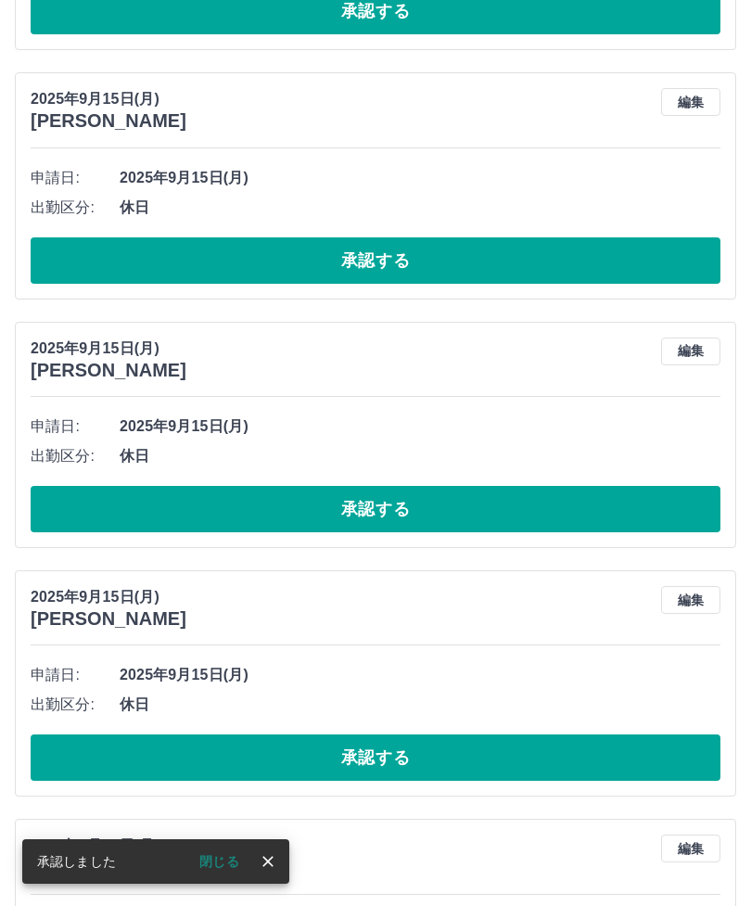
click at [414, 504] on button "承認する" at bounding box center [376, 509] width 690 height 46
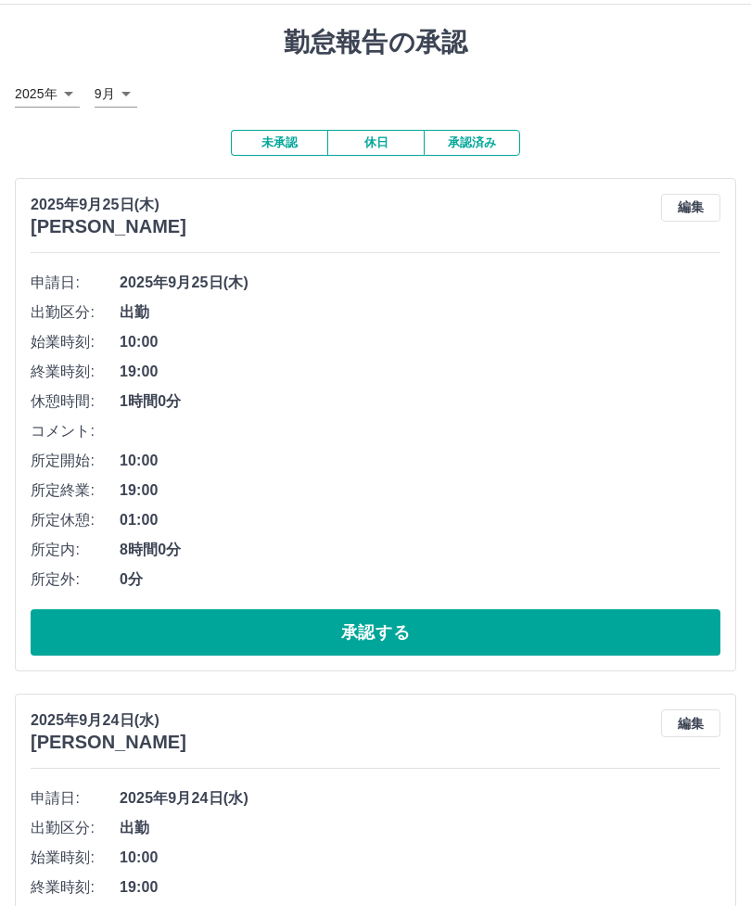
scroll to position [0, 0]
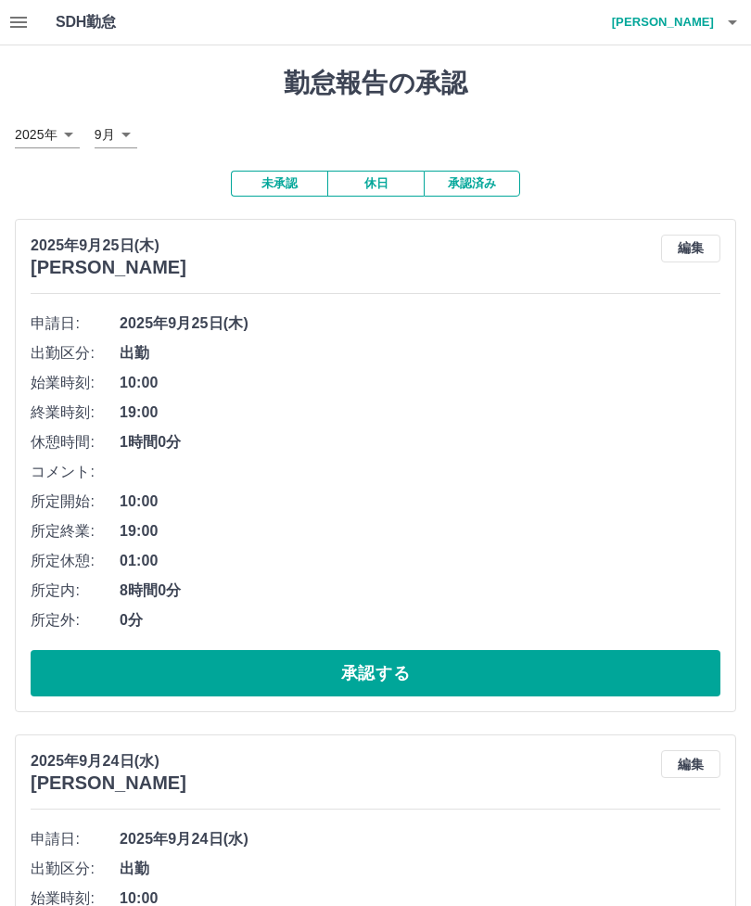
click at [382, 180] on button "休日" at bounding box center [375, 184] width 96 height 26
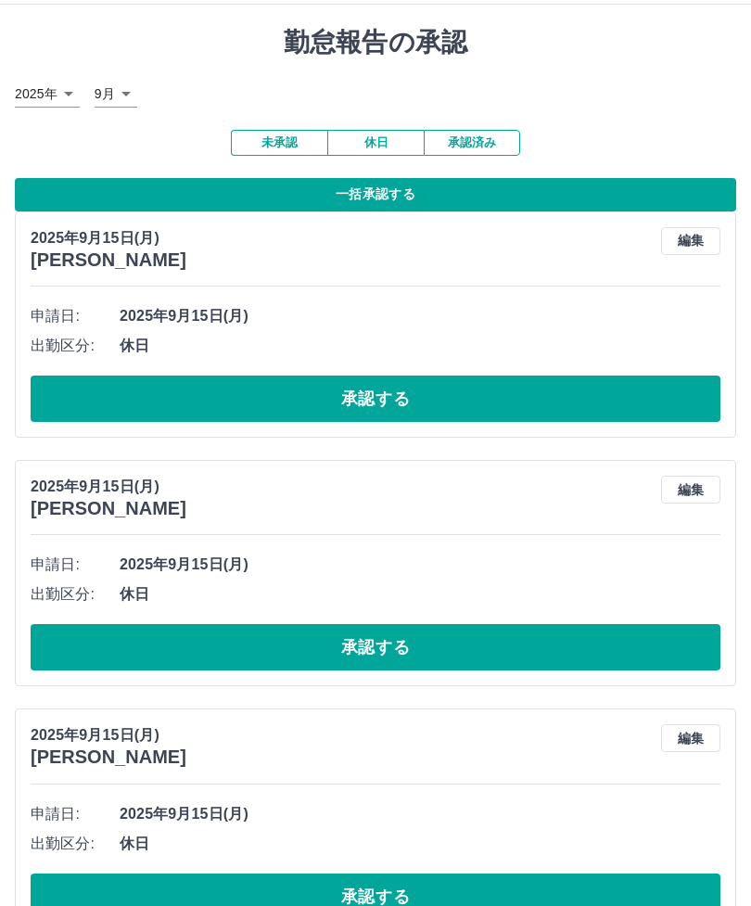
click at [719, 657] on button "承認する" at bounding box center [376, 648] width 690 height 46
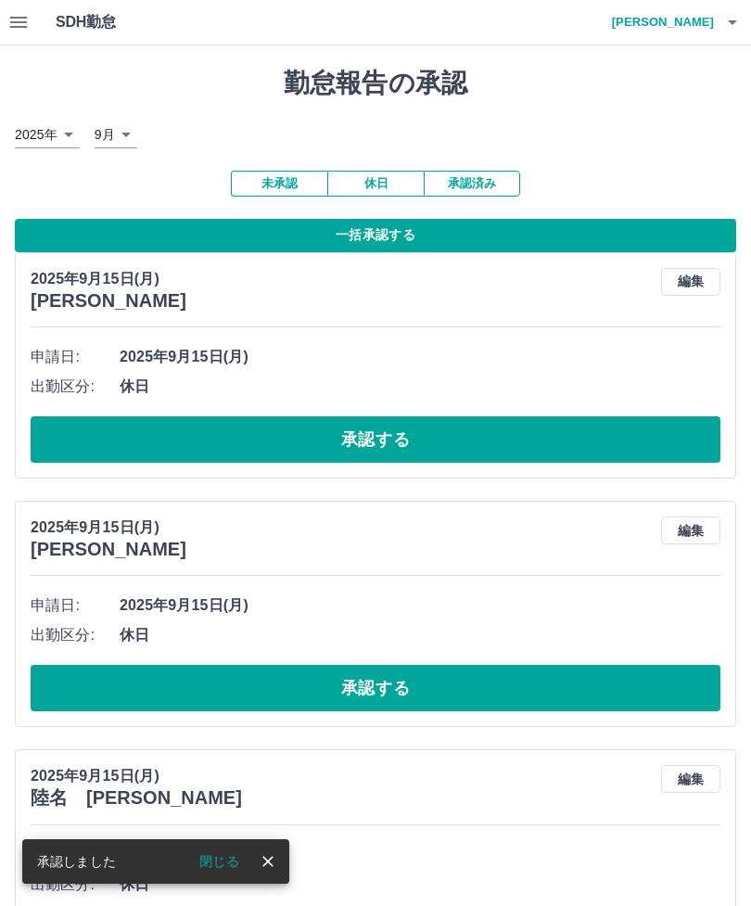
click at [399, 232] on button "一括承認する" at bounding box center [376, 235] width 722 height 33
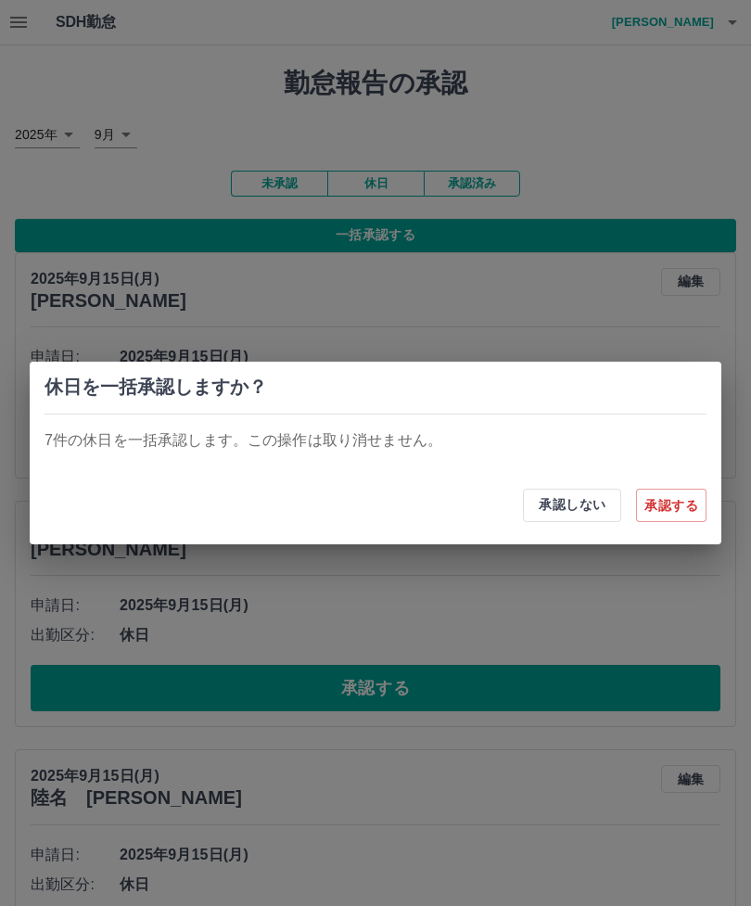
click at [682, 518] on button "承認する" at bounding box center [671, 505] width 70 height 33
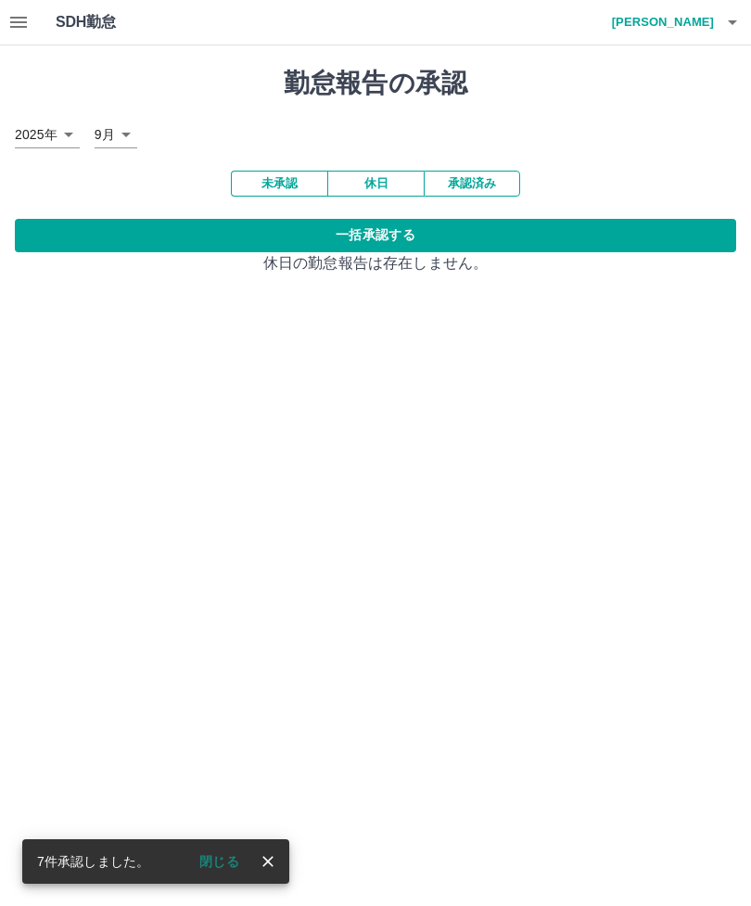
click at [293, 186] on button "未承認" at bounding box center [279, 184] width 96 height 26
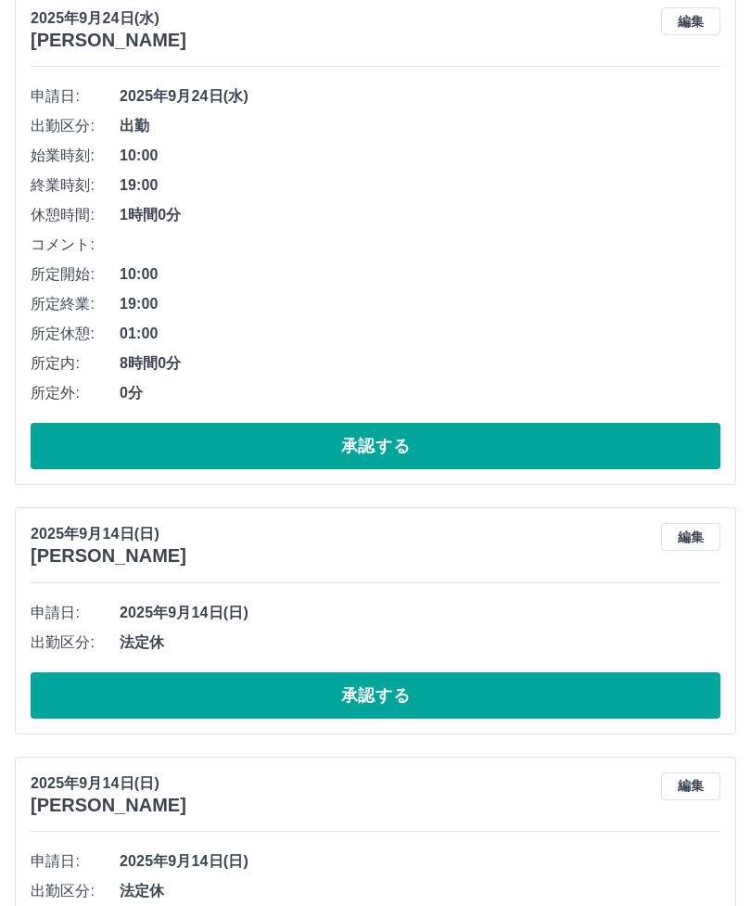
scroll to position [757, 0]
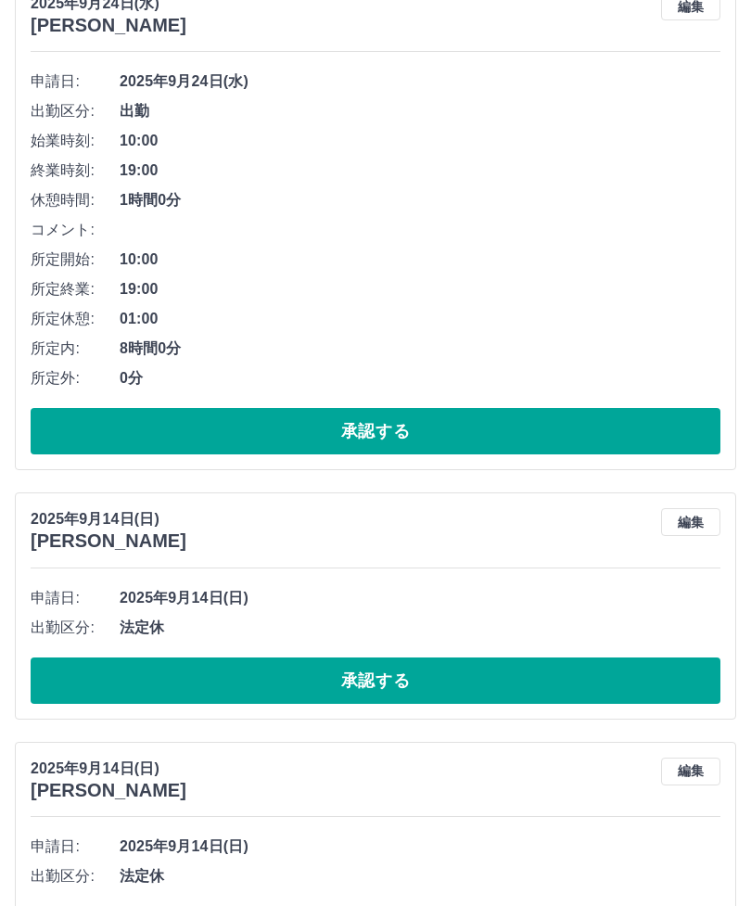
click at [55, 674] on button "承認する" at bounding box center [376, 682] width 690 height 46
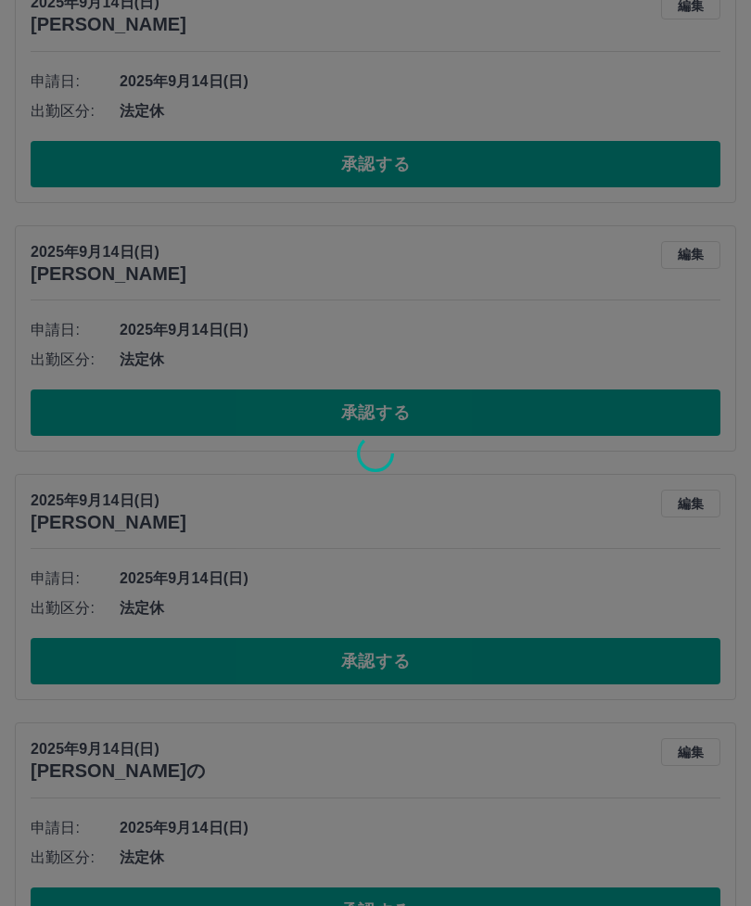
scroll to position [2519, 0]
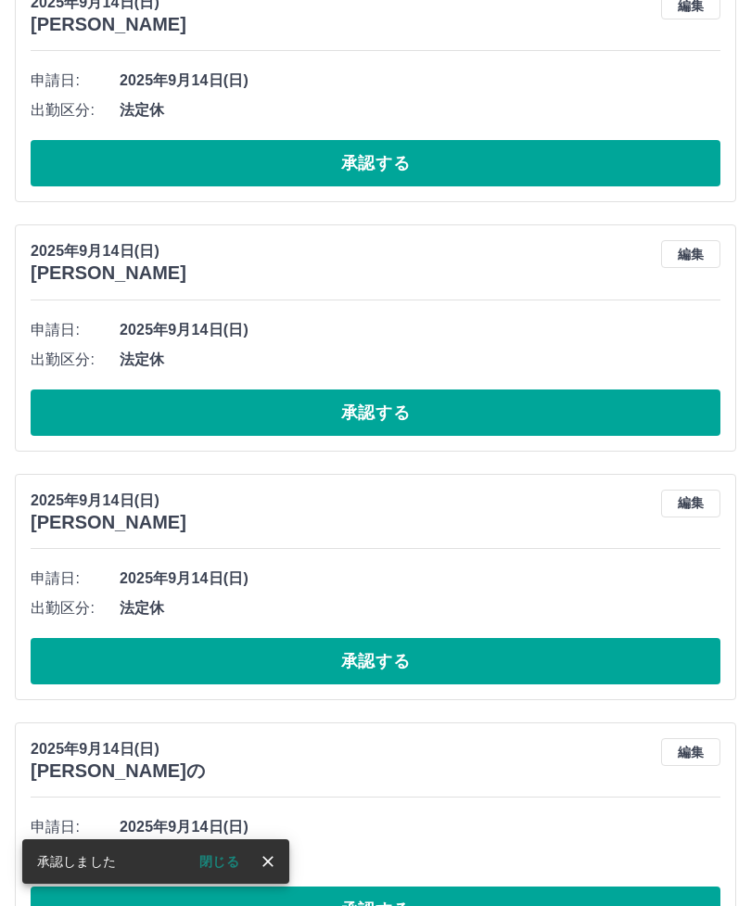
click at [59, 647] on button "承認する" at bounding box center [376, 661] width 690 height 46
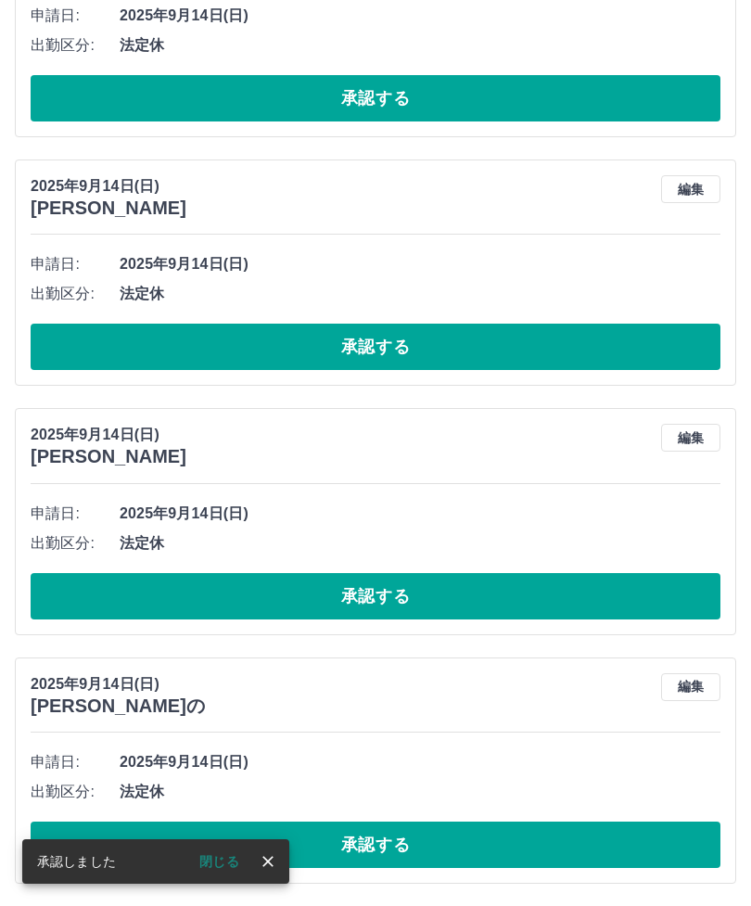
scroll to position [2271, 0]
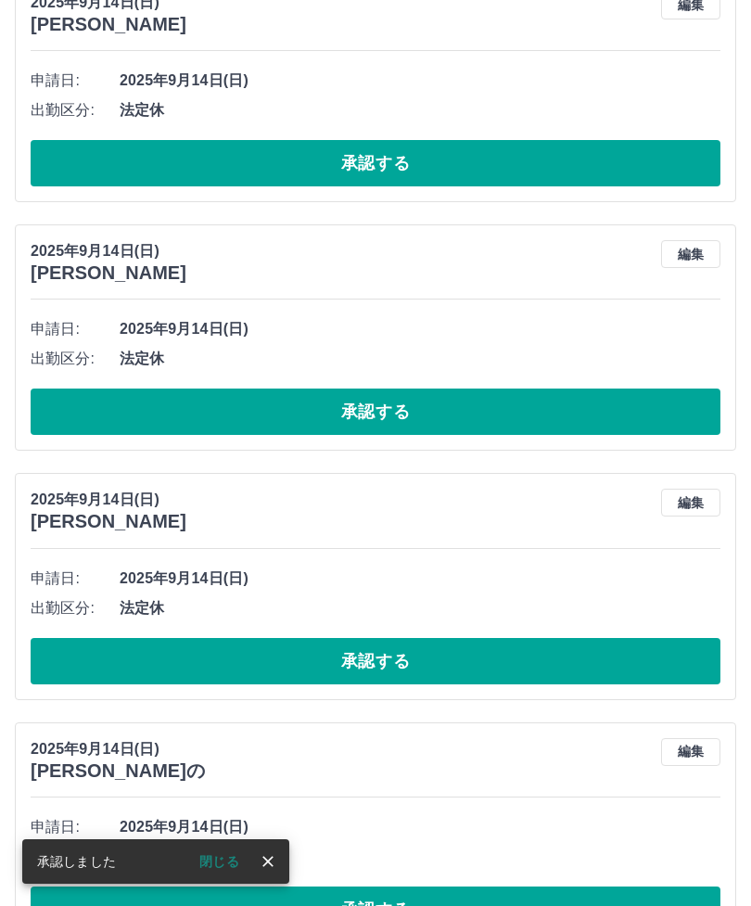
click at [72, 671] on button "承認する" at bounding box center [376, 661] width 690 height 46
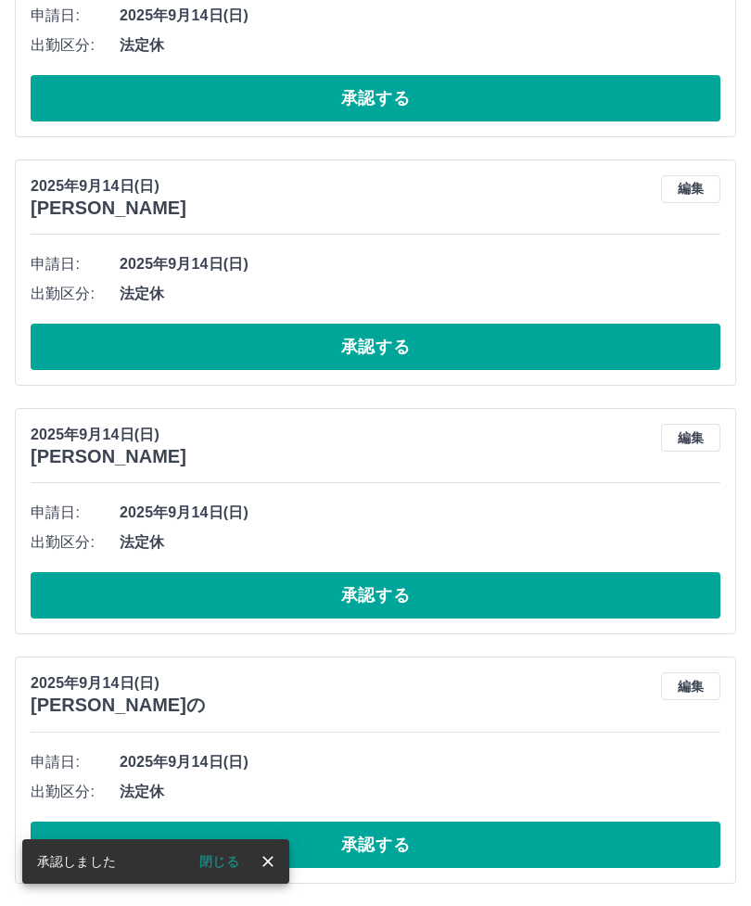
scroll to position [2022, 0]
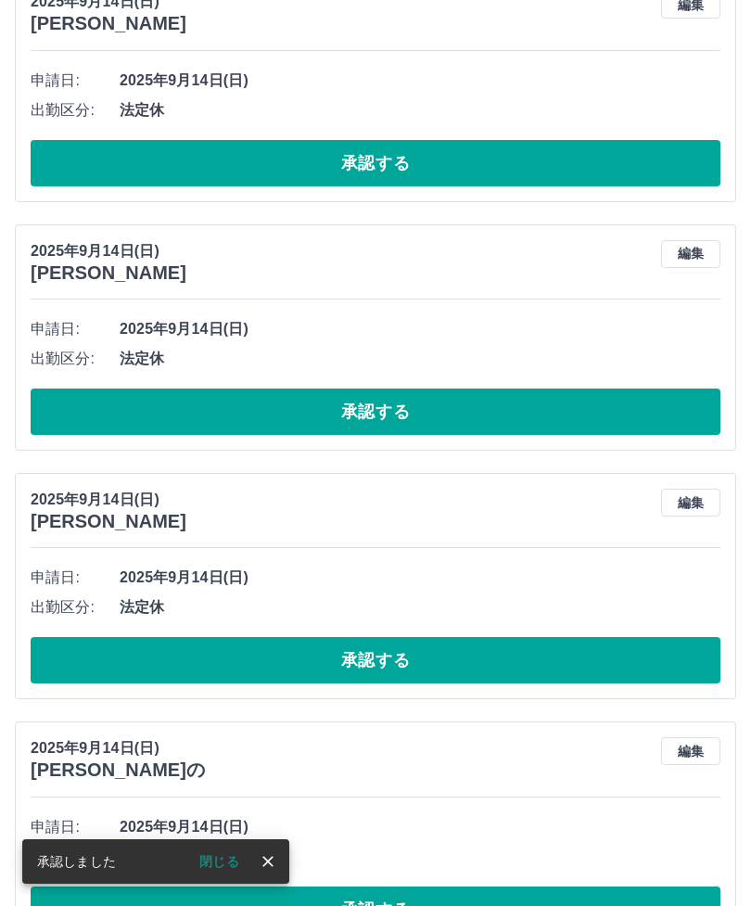
click at [59, 663] on button "承認する" at bounding box center [376, 660] width 690 height 46
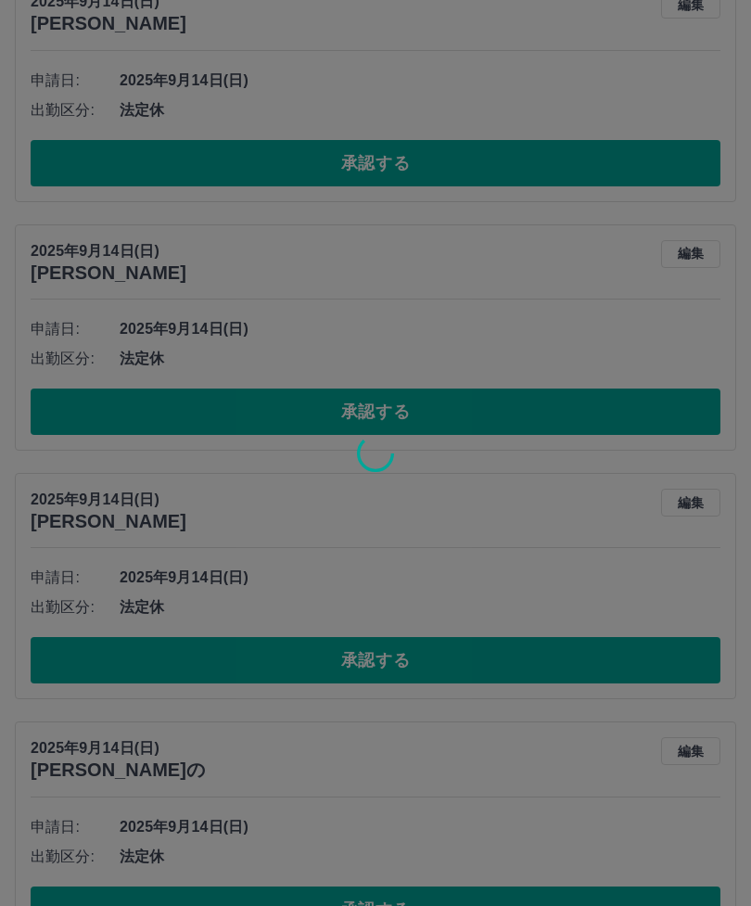
scroll to position [1774, 0]
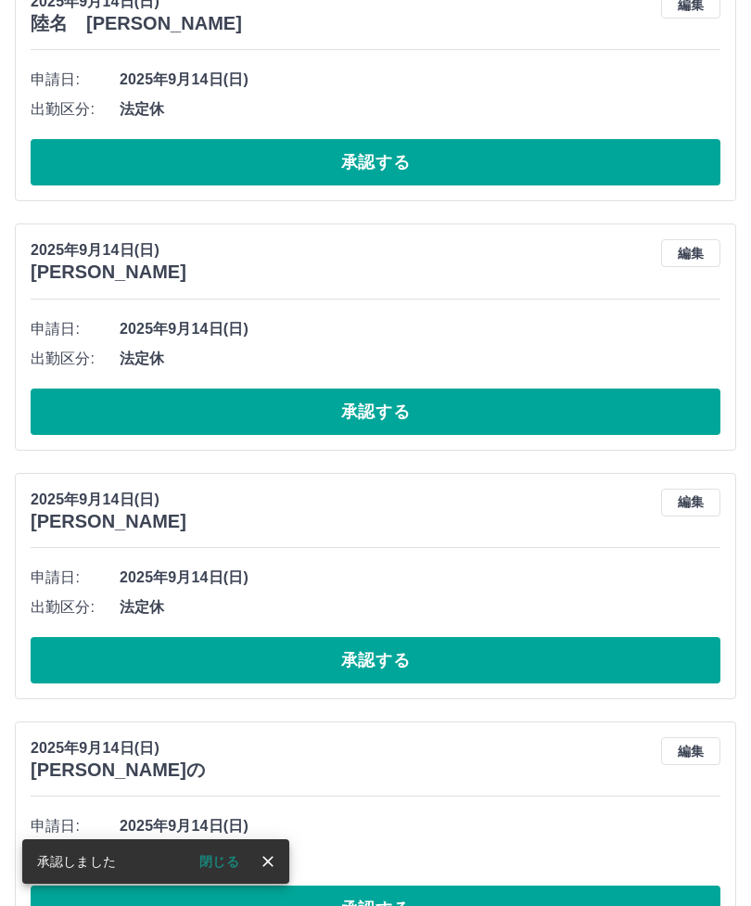
click at [61, 667] on button "承認する" at bounding box center [376, 660] width 690 height 46
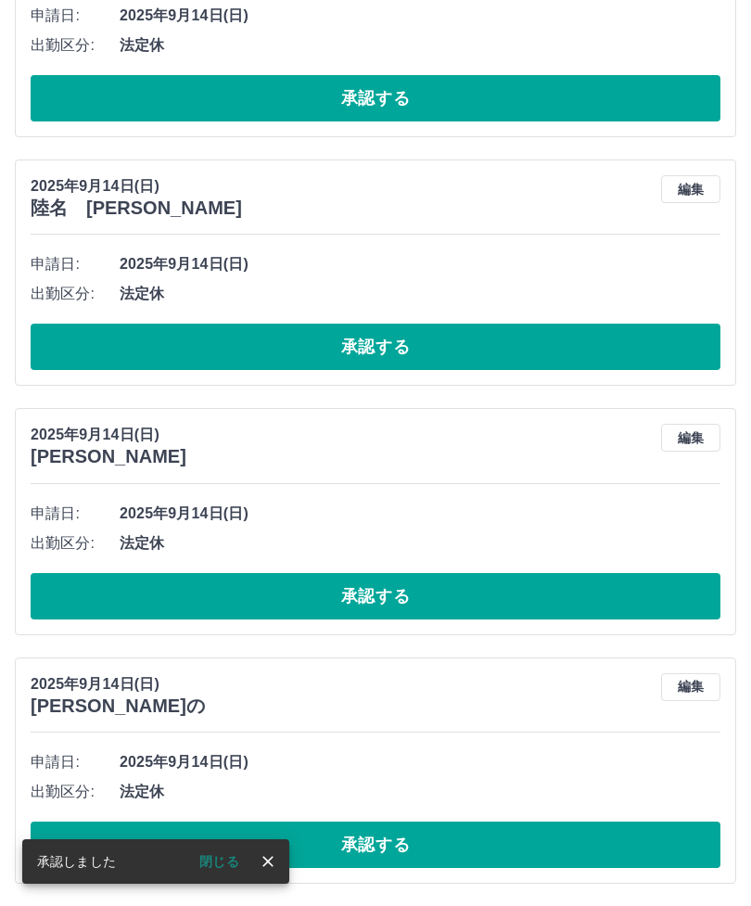
scroll to position [1525, 0]
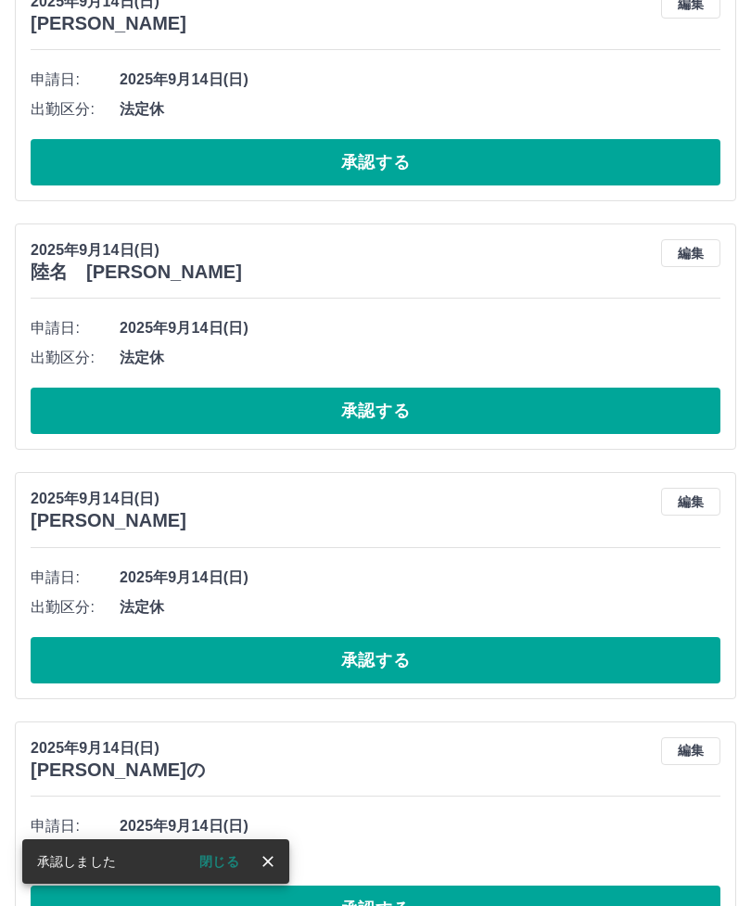
click at [58, 668] on button "承認する" at bounding box center [376, 660] width 690 height 46
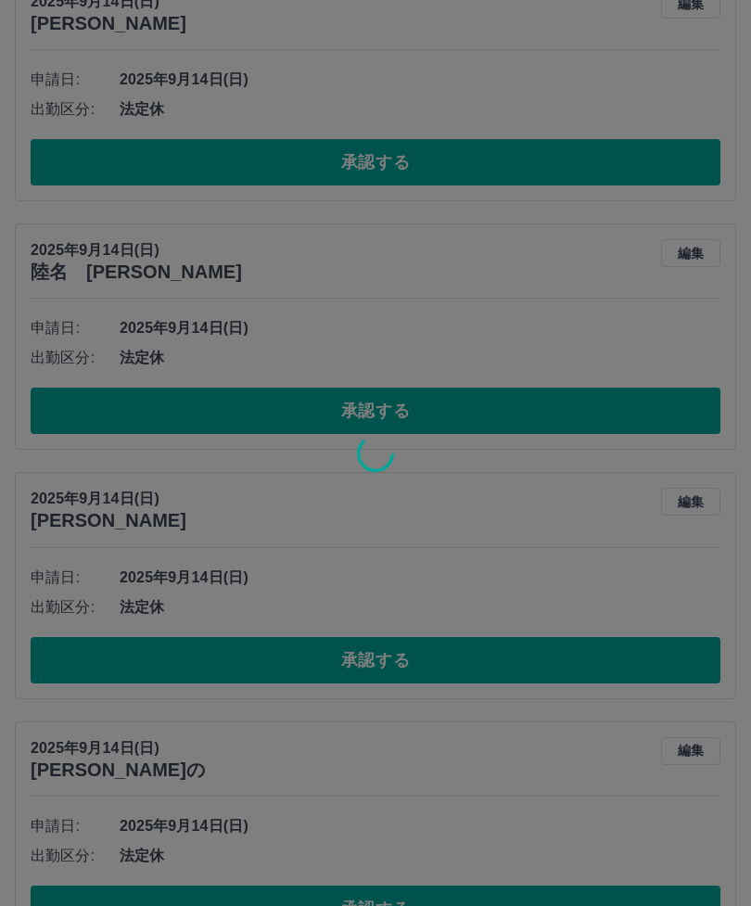
scroll to position [1276, 0]
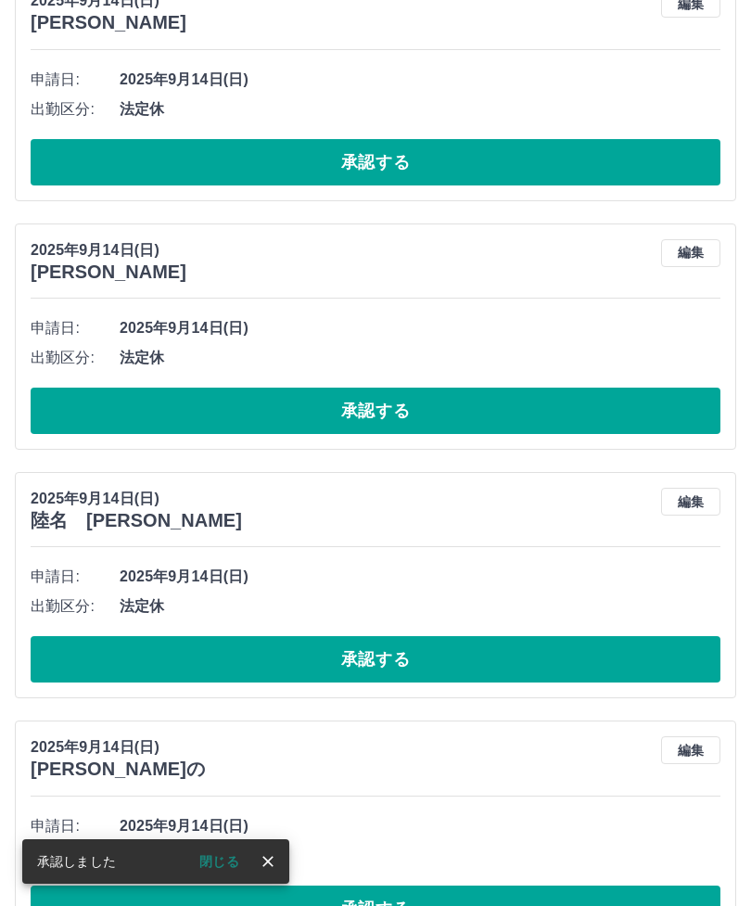
click at [64, 658] on button "承認する" at bounding box center [376, 659] width 690 height 46
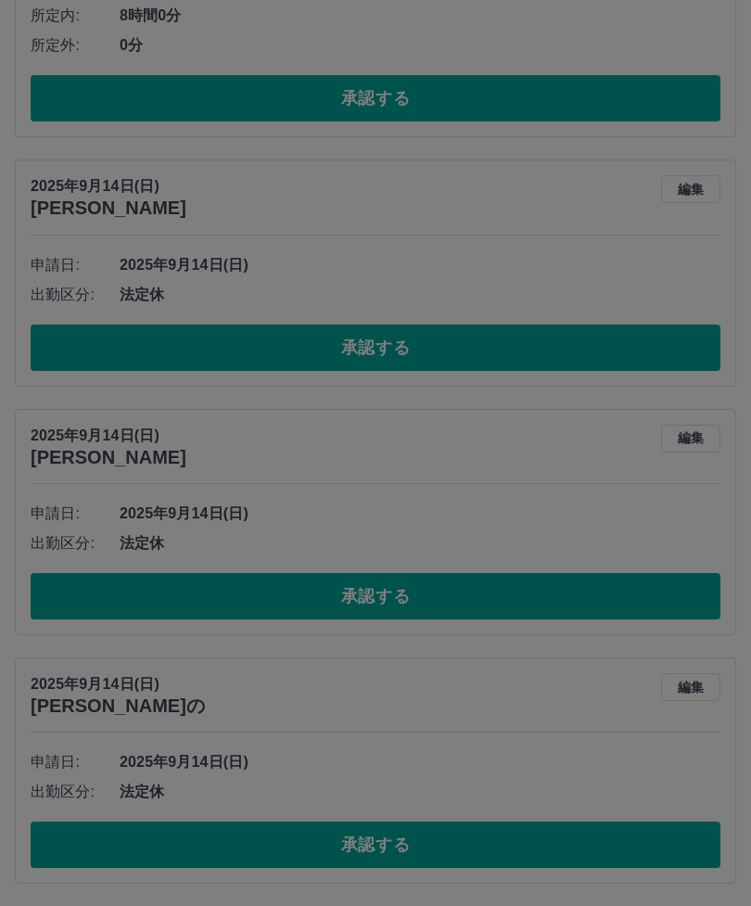
scroll to position [1028, 0]
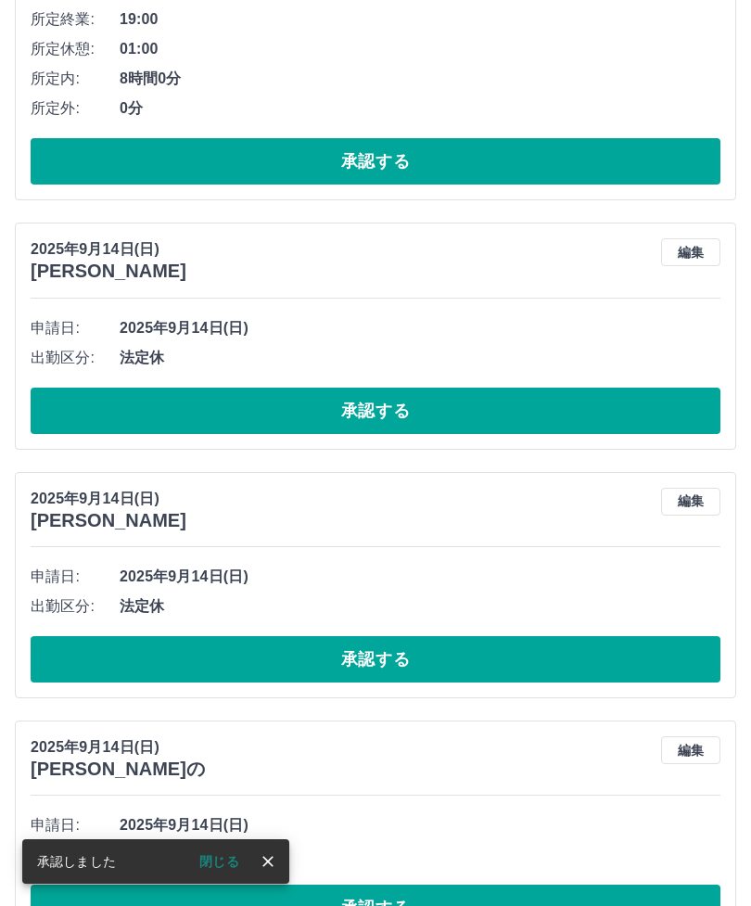
click at [51, 662] on button "承認する" at bounding box center [376, 659] width 690 height 46
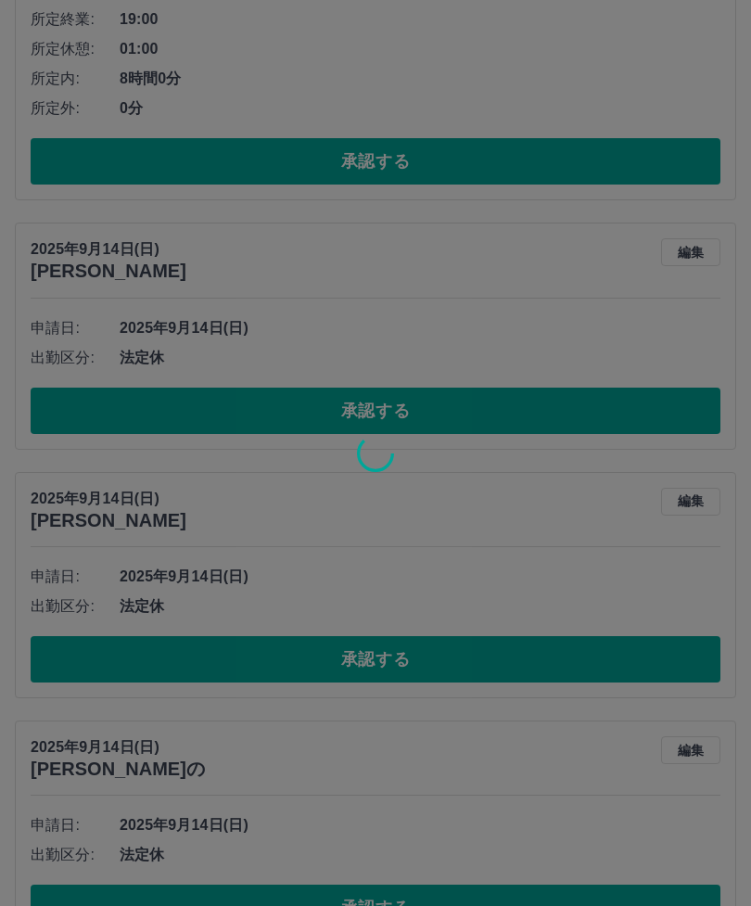
click at [58, 665] on div at bounding box center [375, 453] width 751 height 906
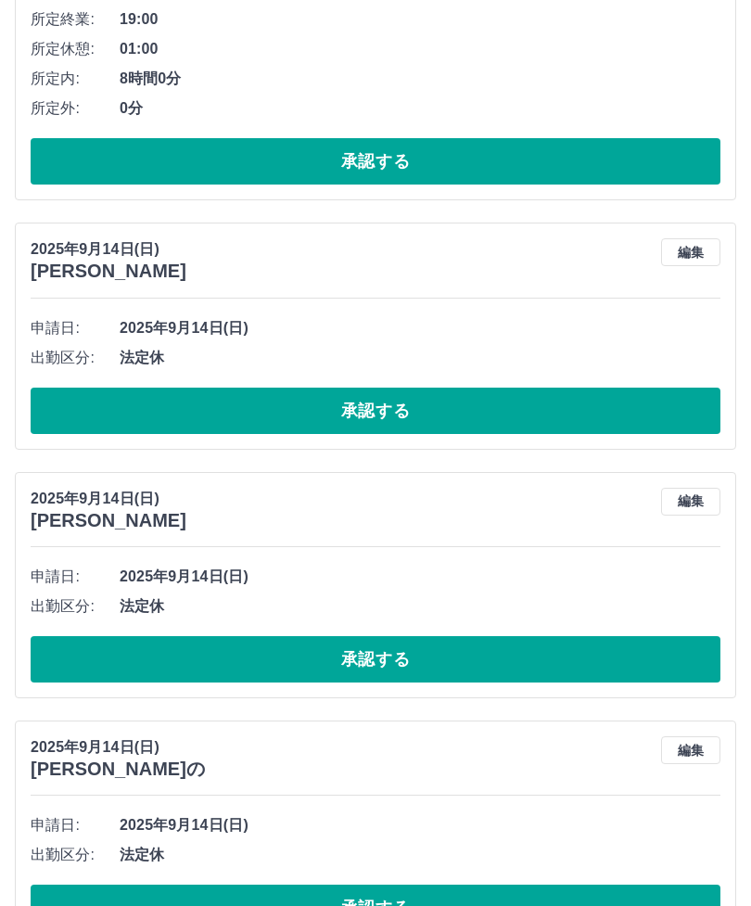
click at [58, 665] on button "承認する" at bounding box center [376, 659] width 690 height 46
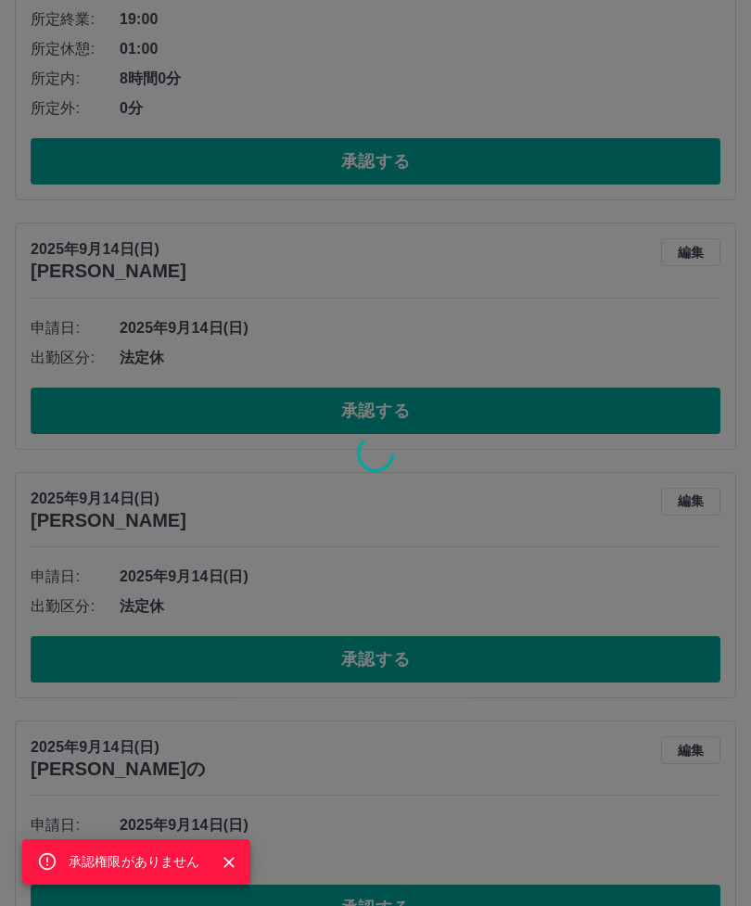
click at [59, 662] on div "承認権限がありません" at bounding box center [375, 453] width 751 height 906
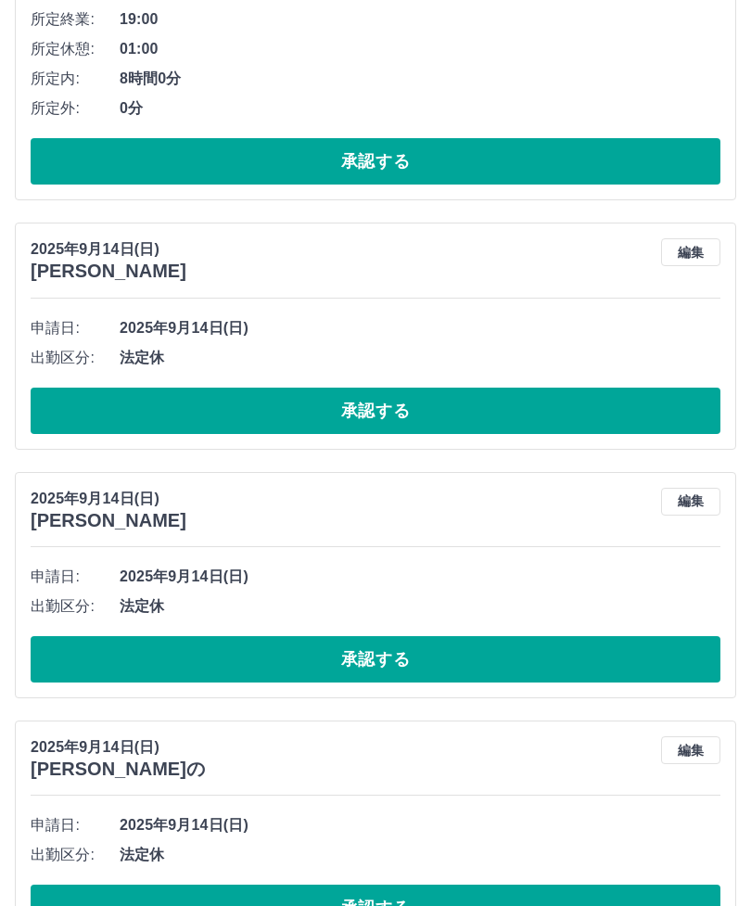
click at [58, 662] on button "承認する" at bounding box center [376, 659] width 690 height 46
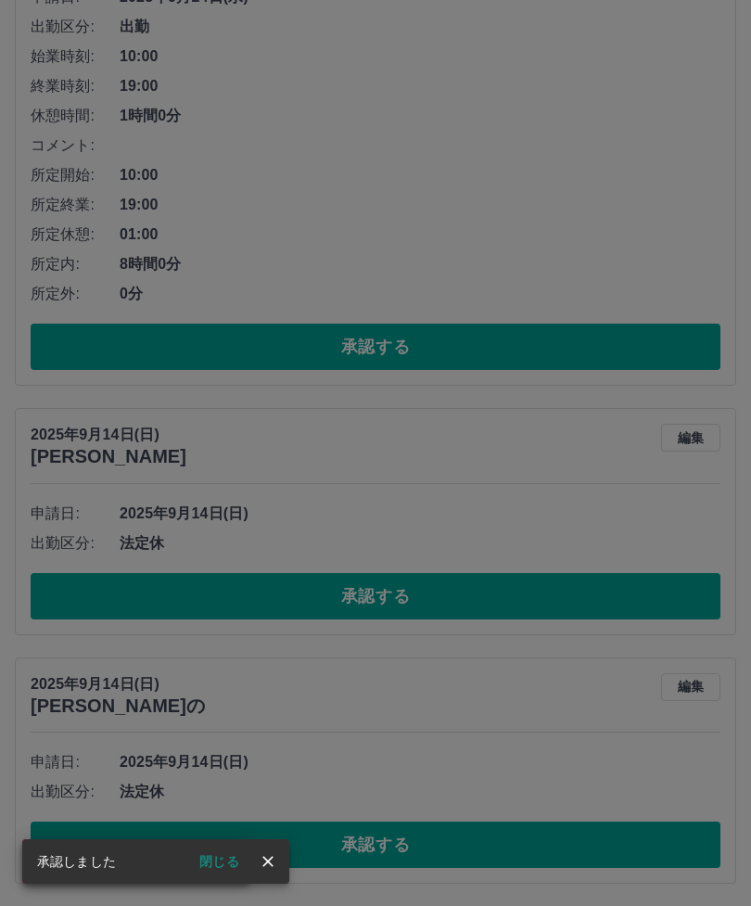
scroll to position [779, 0]
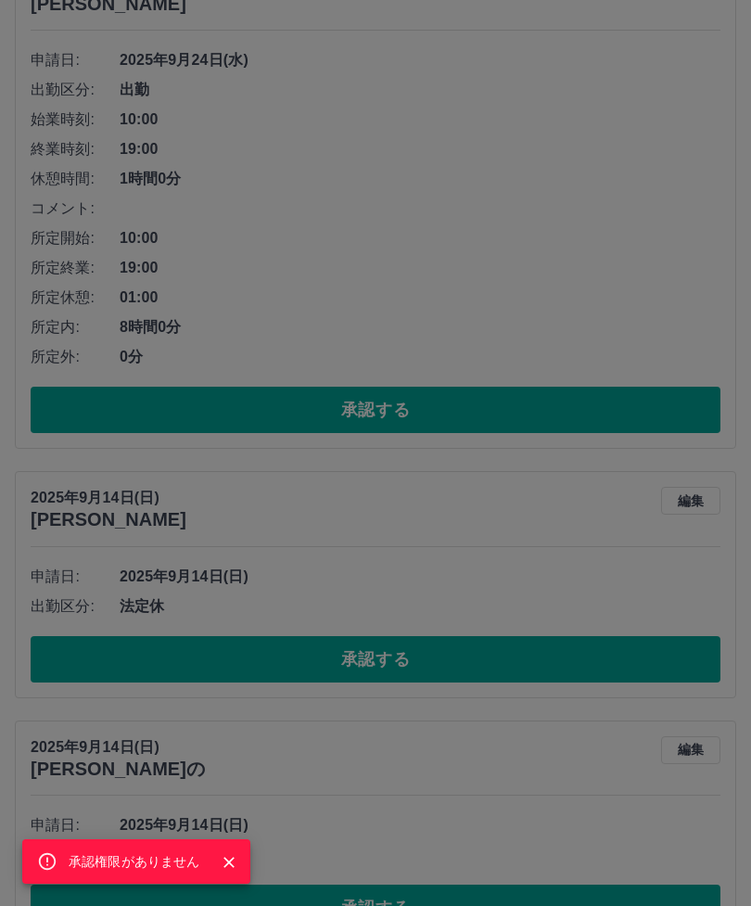
click at [58, 661] on div "承認権限がありません" at bounding box center [375, 453] width 751 height 906
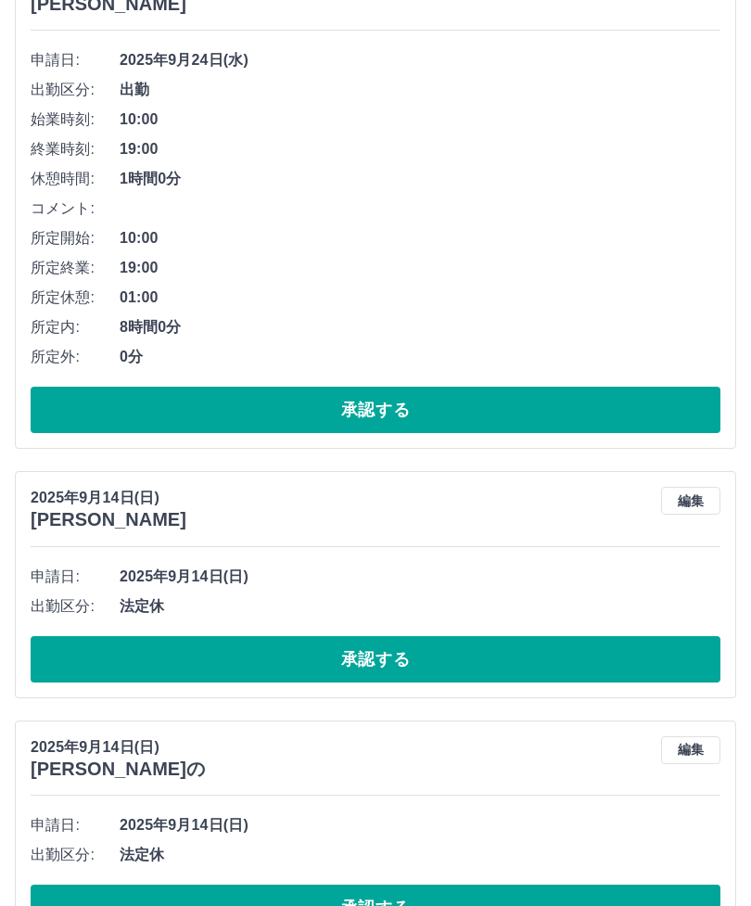
click at [57, 659] on button "承認する" at bounding box center [376, 659] width 690 height 46
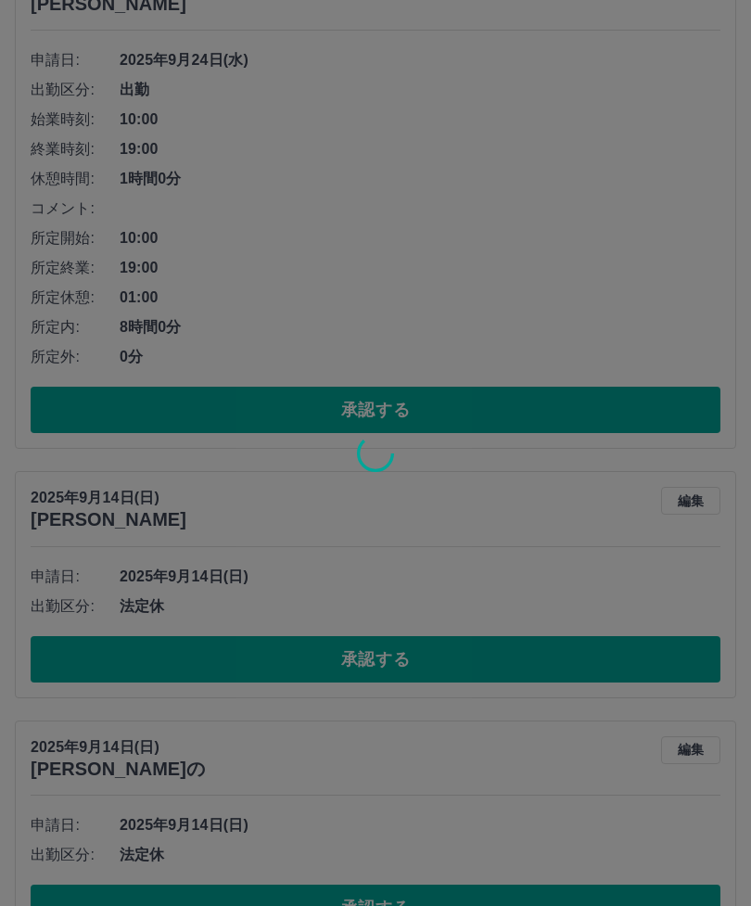
click at [83, 897] on div at bounding box center [375, 453] width 751 height 906
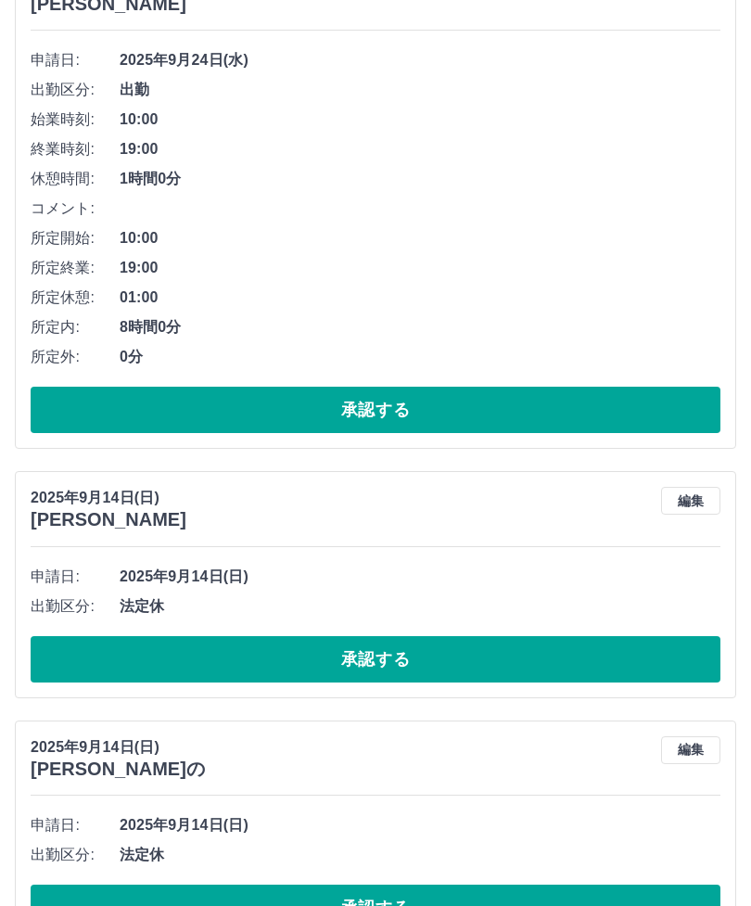
click at [93, 885] on button "承認する" at bounding box center [376, 908] width 690 height 46
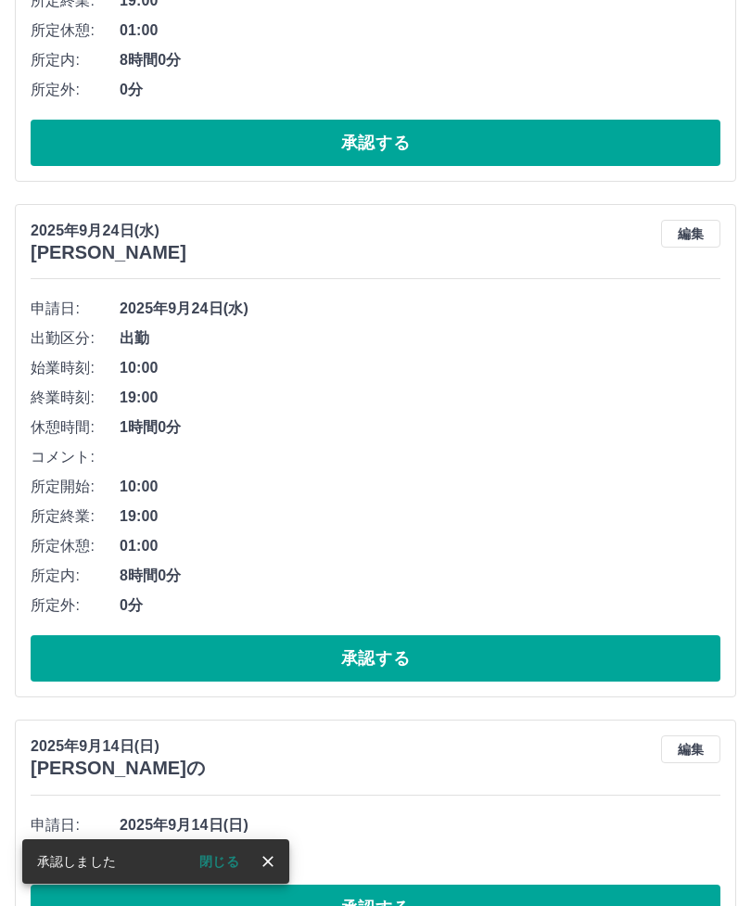
click at [326, 902] on button "承認する" at bounding box center [376, 908] width 690 height 46
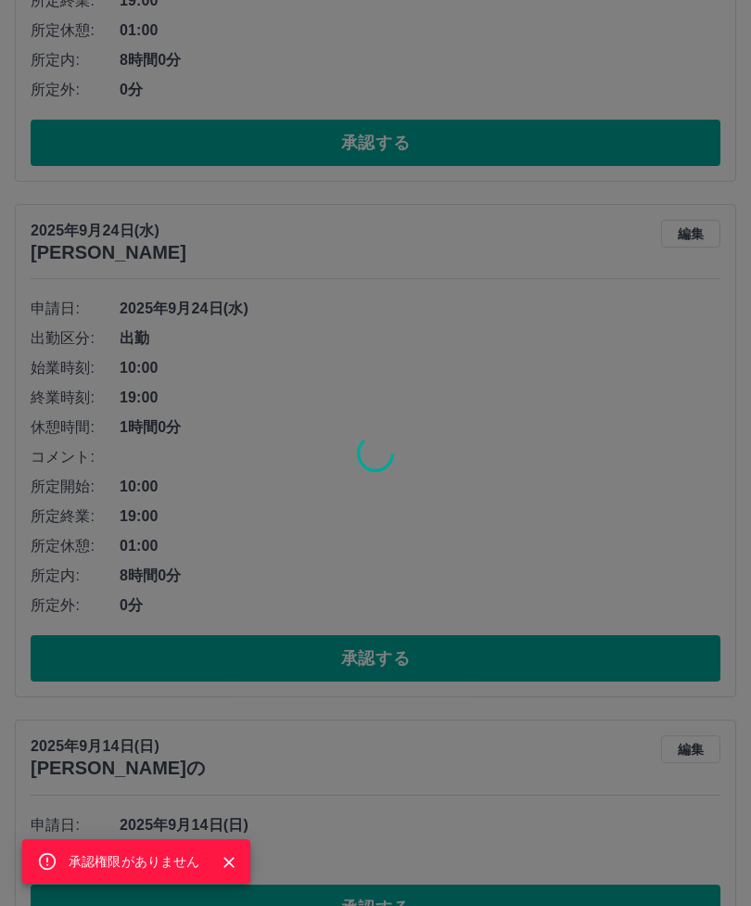
click at [253, 822] on div "承認権限がありません" at bounding box center [375, 453] width 751 height 906
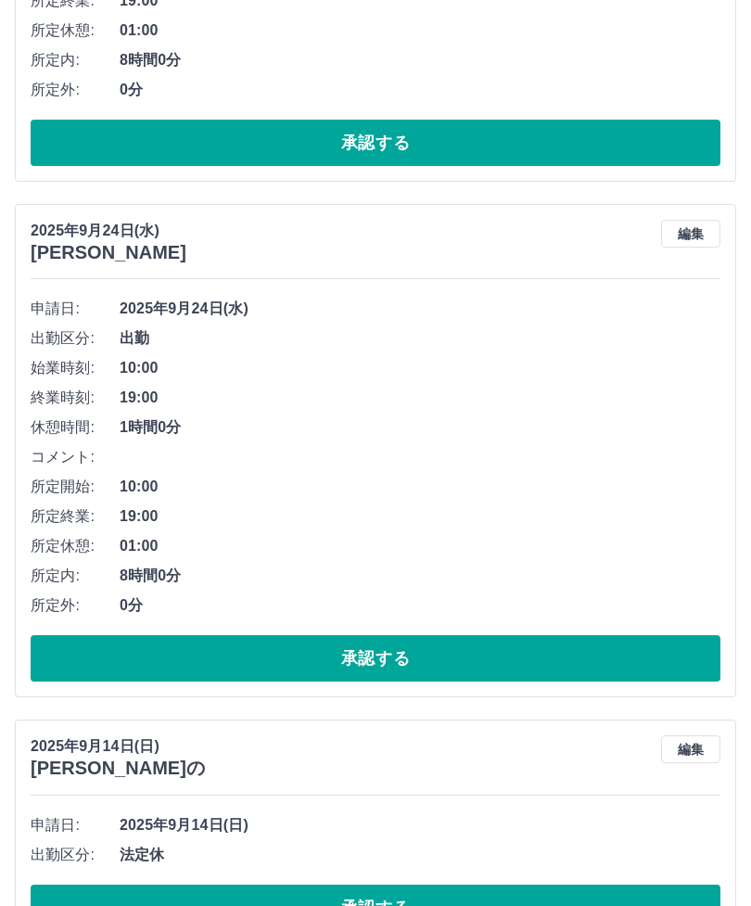
click at [259, 892] on button "承認する" at bounding box center [376, 908] width 690 height 46
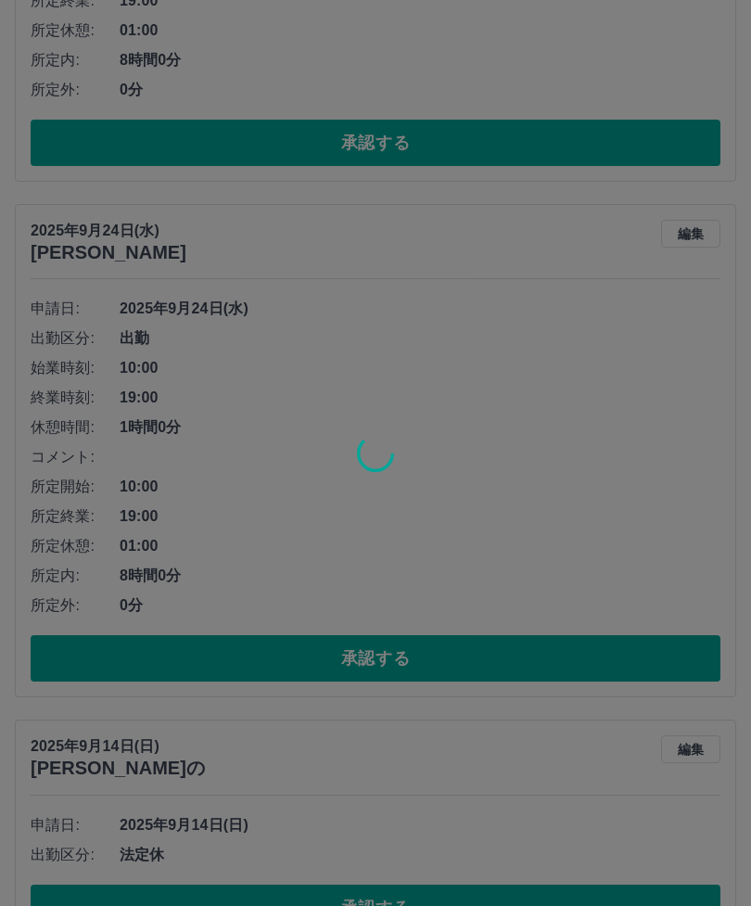
scroll to position [282, 0]
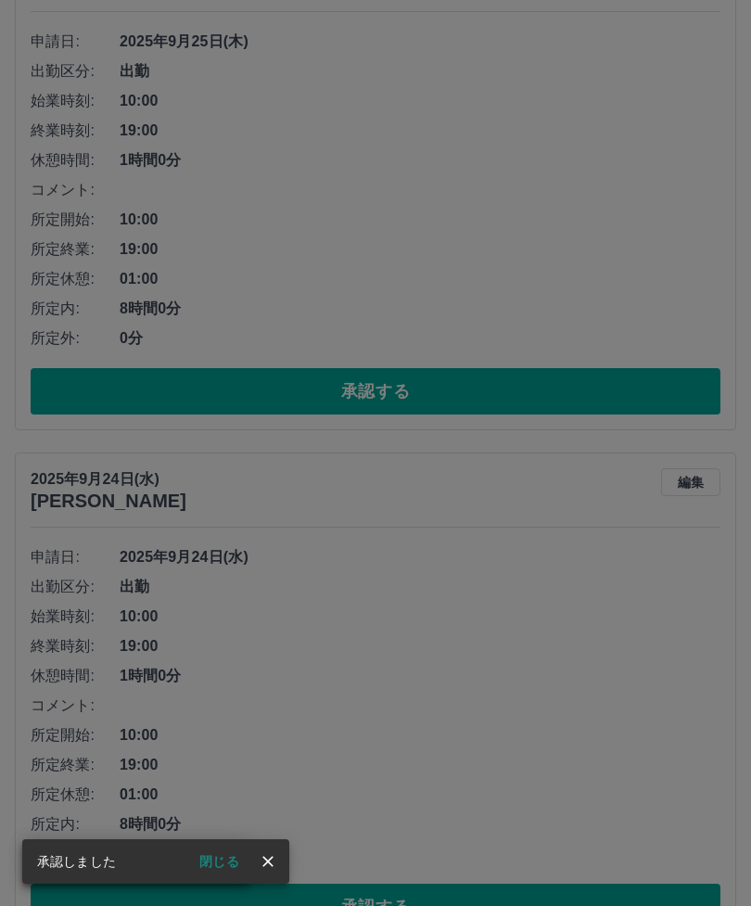
click at [274, 871] on icon "close" at bounding box center [268, 861] width 19 height 19
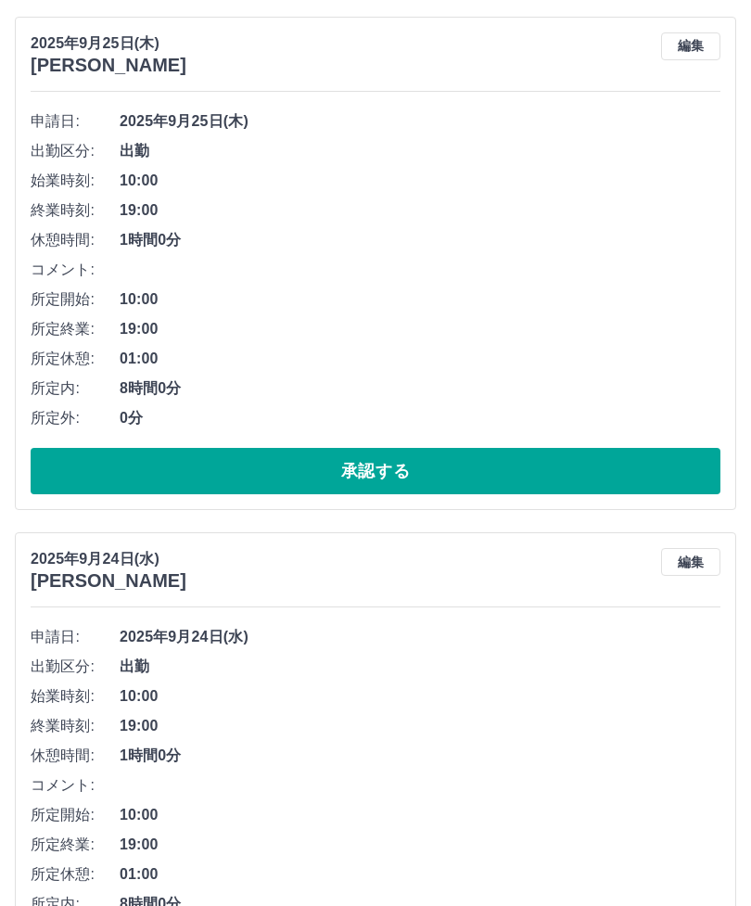
scroll to position [0, 0]
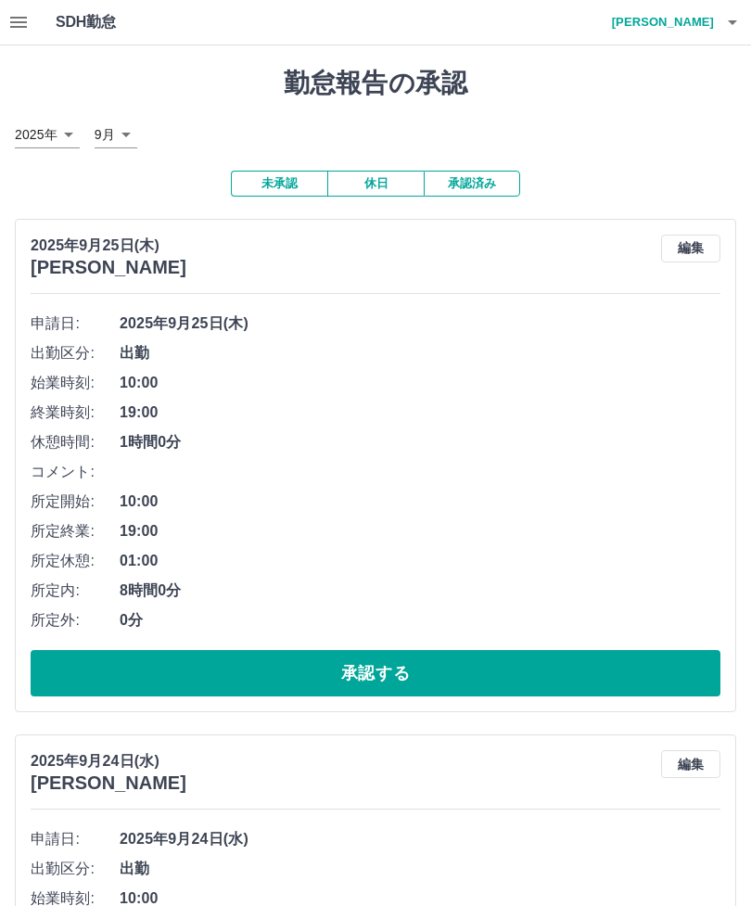
click at [287, 187] on button "未承認" at bounding box center [279, 184] width 96 height 26
click at [710, 24] on h4 "松本　加奈" at bounding box center [658, 22] width 111 height 45
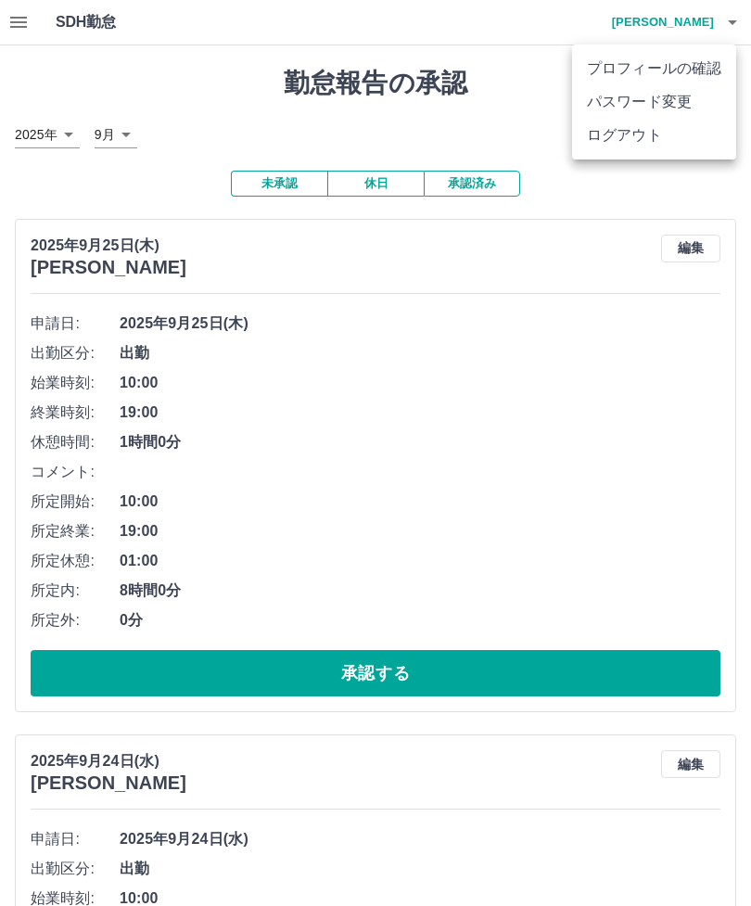
click at [673, 148] on li "ログアウト" at bounding box center [654, 135] width 164 height 33
